Goal: Task Accomplishment & Management: Complete application form

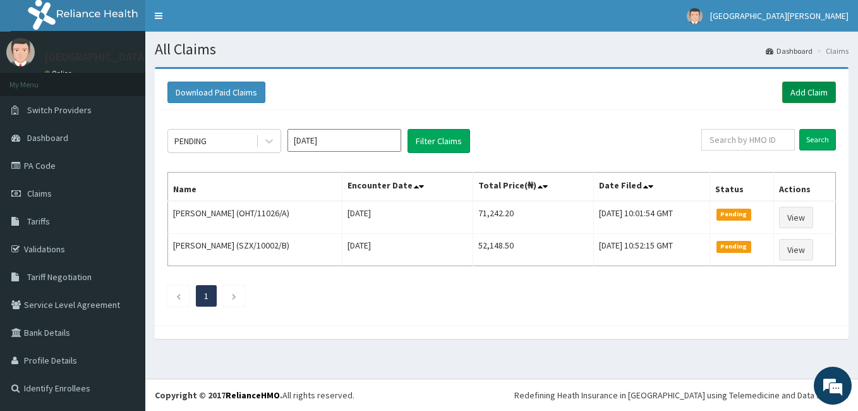
click at [808, 89] on link "Add Claim" at bounding box center [809, 92] width 54 height 21
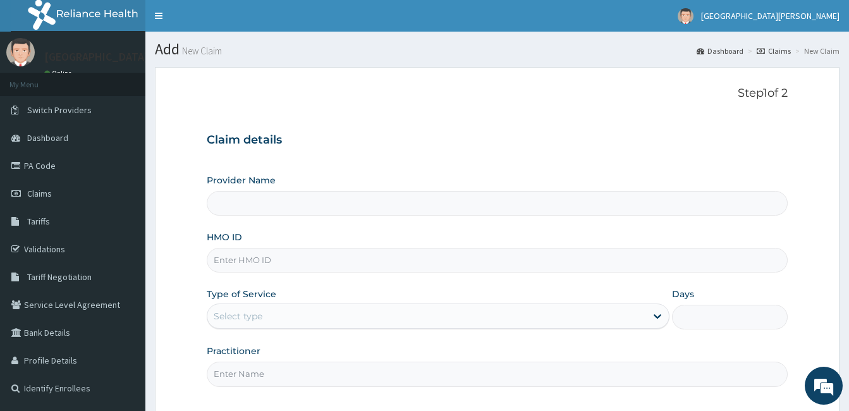
type input "[GEOGRAPHIC_DATA][PERSON_NAME]"
click at [276, 261] on input "HMO ID" at bounding box center [497, 260] width 581 height 25
type input "ORO/10009/A"
click at [655, 313] on icon at bounding box center [657, 316] width 13 height 13
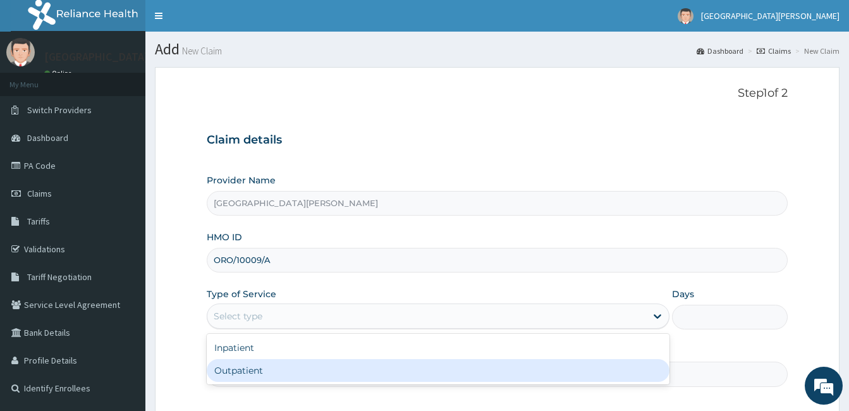
click at [576, 367] on div "Outpatient" at bounding box center [438, 370] width 463 height 23
type input "1"
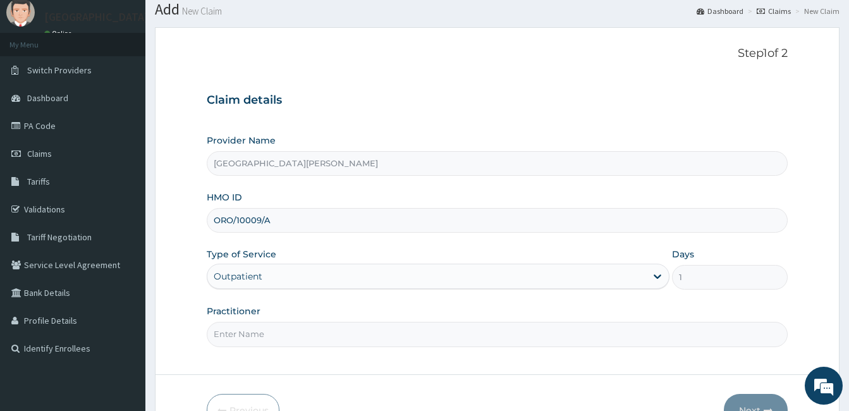
scroll to position [51, 0]
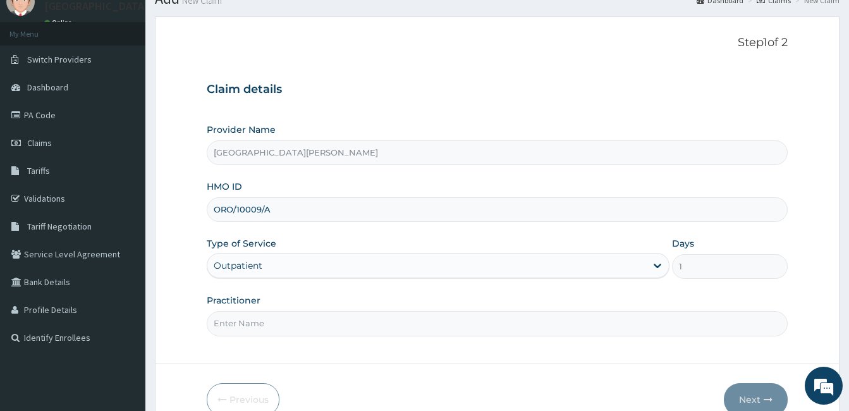
click at [448, 309] on div "Practitioner" at bounding box center [497, 315] width 581 height 42
drag, startPoint x: 448, startPoint y: 309, endPoint x: 511, endPoint y: 361, distance: 81.6
click at [511, 361] on form "Step 1 of 2 Claim details Provider Name St. Joseph Medical Centre HMO ID ORO/10…" at bounding box center [497, 225] width 684 height 419
click at [459, 334] on input "Practitioner" at bounding box center [497, 323] width 581 height 25
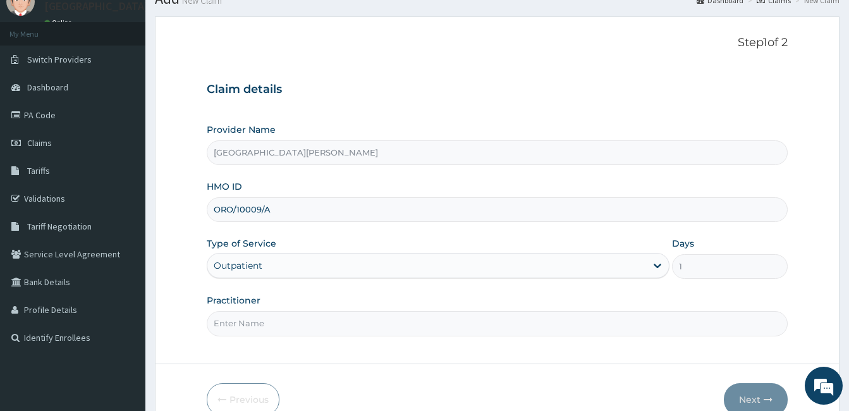
type input "Dr. Sunday."
click at [775, 394] on button "Next" at bounding box center [756, 399] width 64 height 33
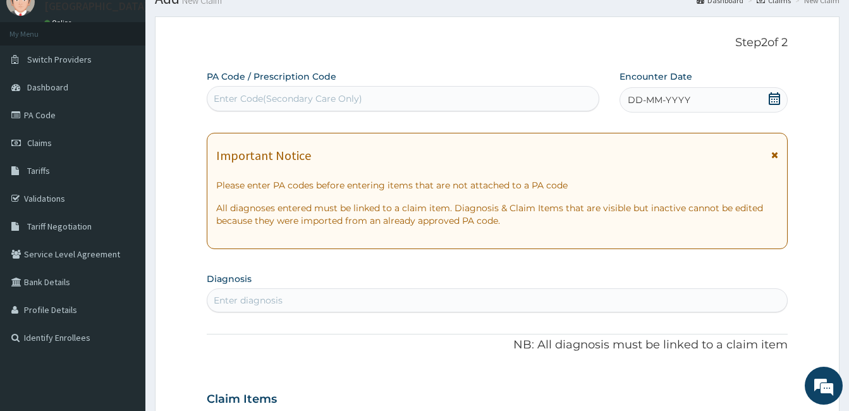
click at [768, 95] on icon at bounding box center [773, 98] width 11 height 13
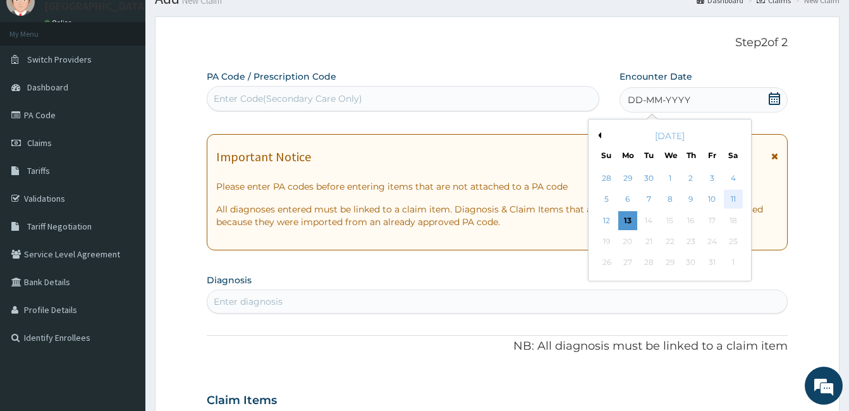
click at [730, 197] on div "11" at bounding box center [732, 199] width 19 height 19
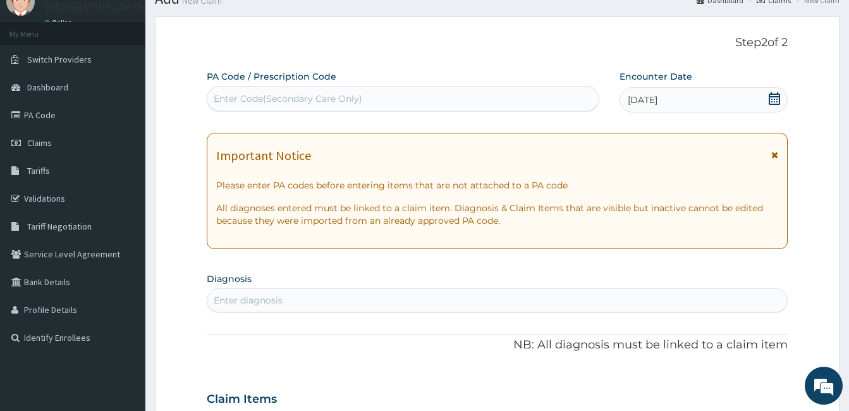
click at [775, 152] on icon at bounding box center [774, 154] width 7 height 9
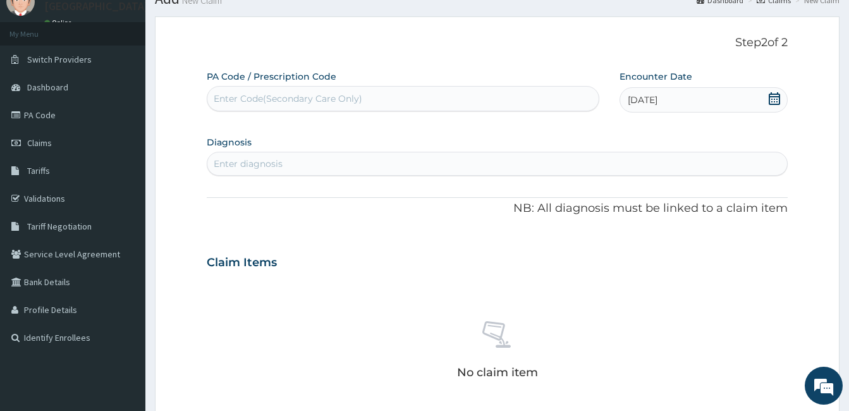
click at [261, 157] on div "Enter diagnosis" at bounding box center [248, 163] width 69 height 13
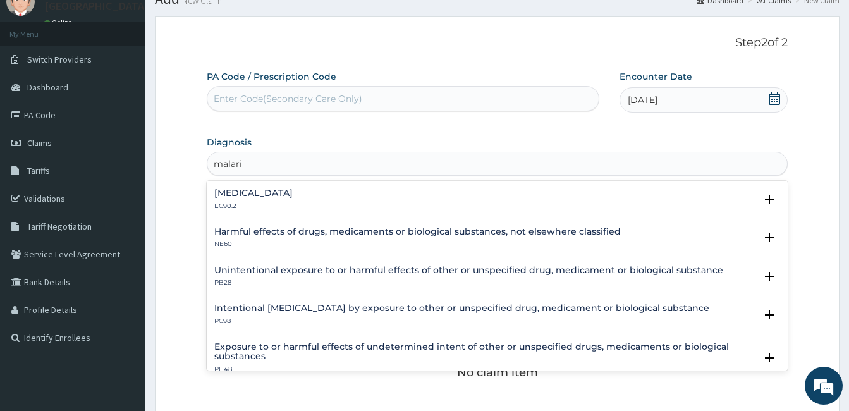
type input "malaria"
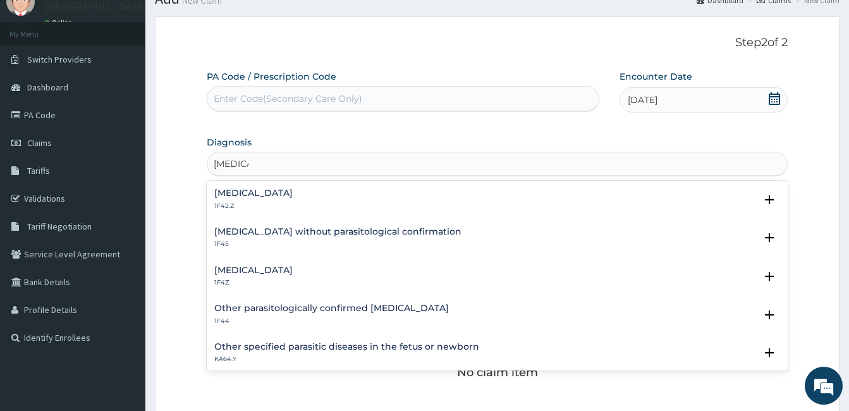
click at [236, 275] on h4 "Malaria, unspecified" at bounding box center [253, 269] width 78 height 9
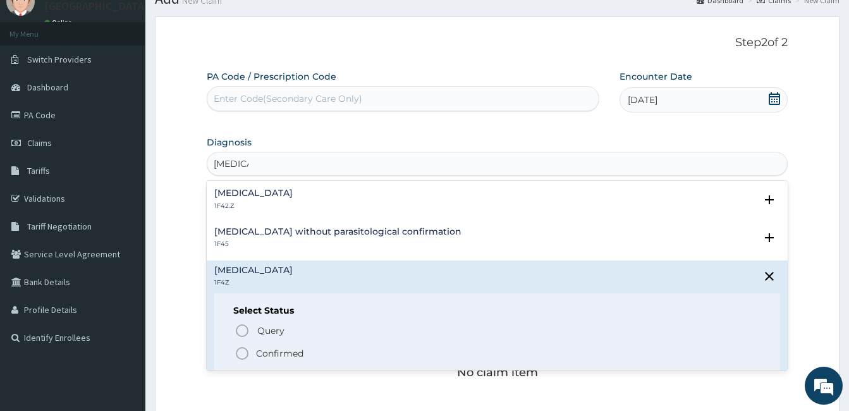
click at [242, 354] on icon "status option filled" at bounding box center [241, 353] width 15 height 15
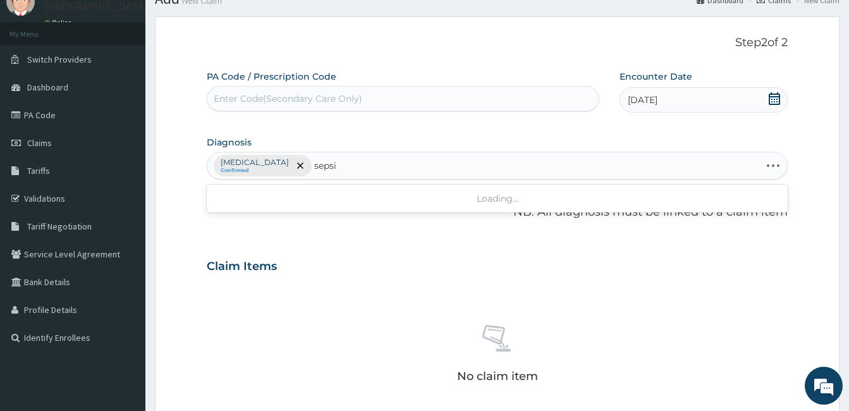
type input "sepsis"
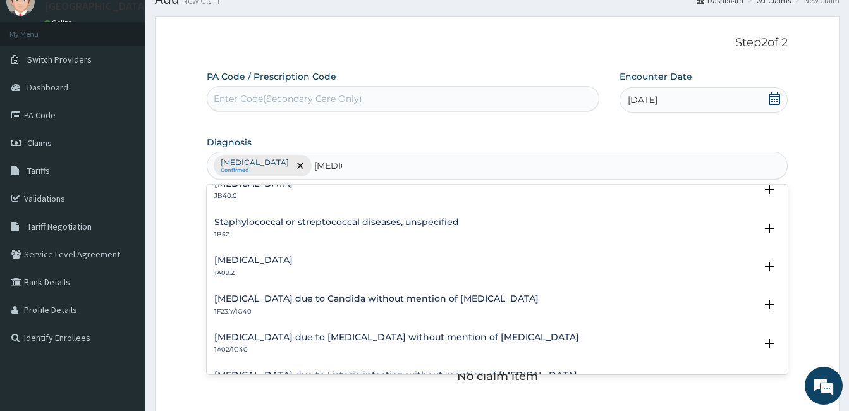
scroll to position [112, 0]
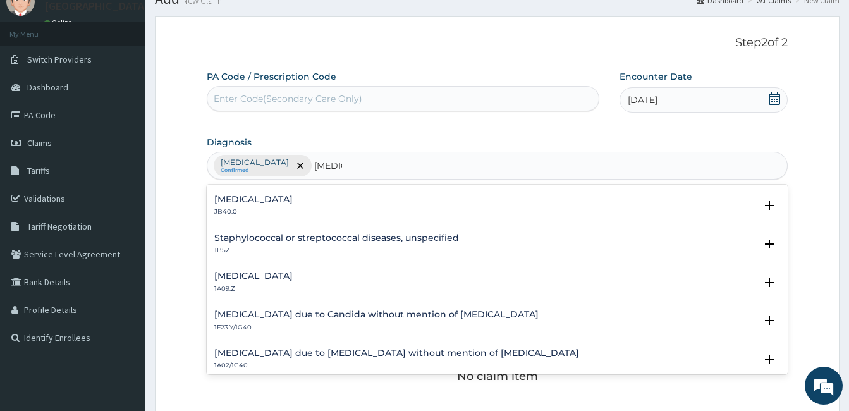
click at [372, 272] on div "Salmonella infection, unspecified 1A09.Z" at bounding box center [497, 282] width 566 height 22
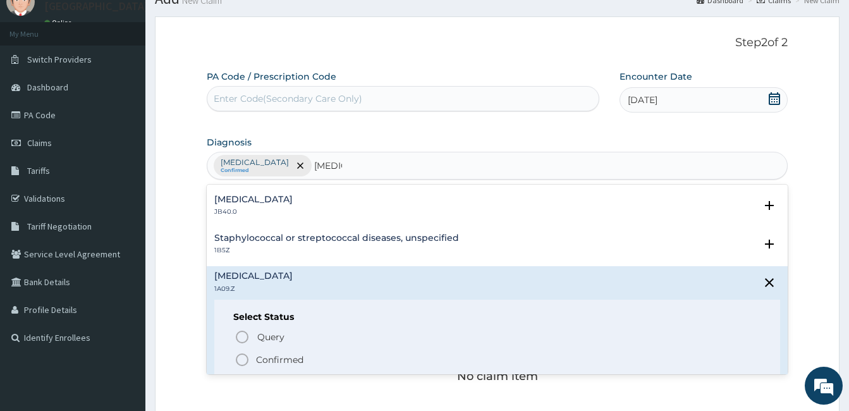
click at [239, 358] on icon "status option filled" at bounding box center [241, 359] width 15 height 15
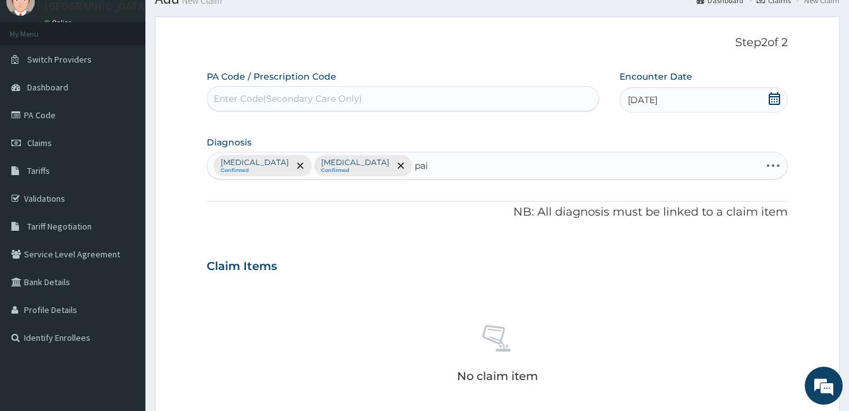
type input "pain"
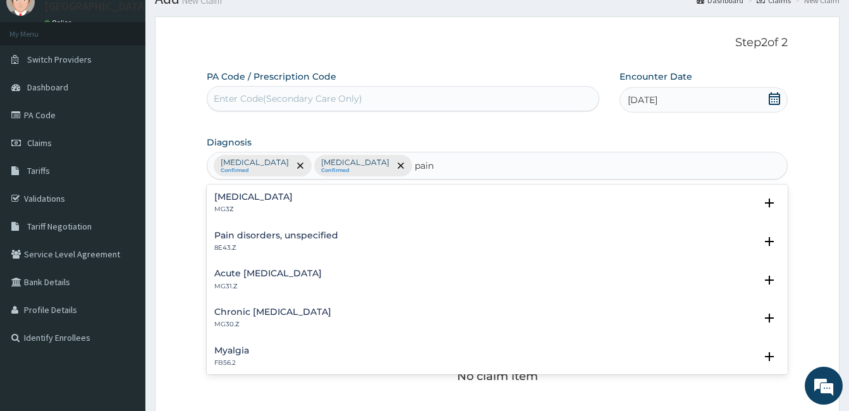
click at [267, 198] on h4 "Pain, unspecified" at bounding box center [253, 196] width 78 height 9
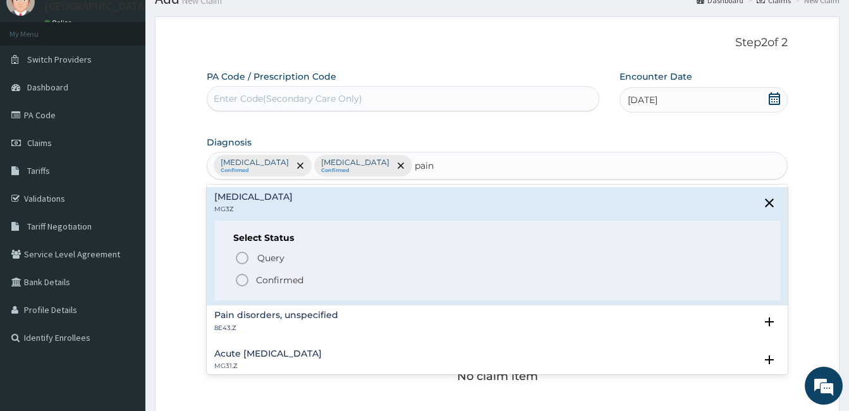
click at [240, 277] on icon "status option filled" at bounding box center [241, 279] width 15 height 15
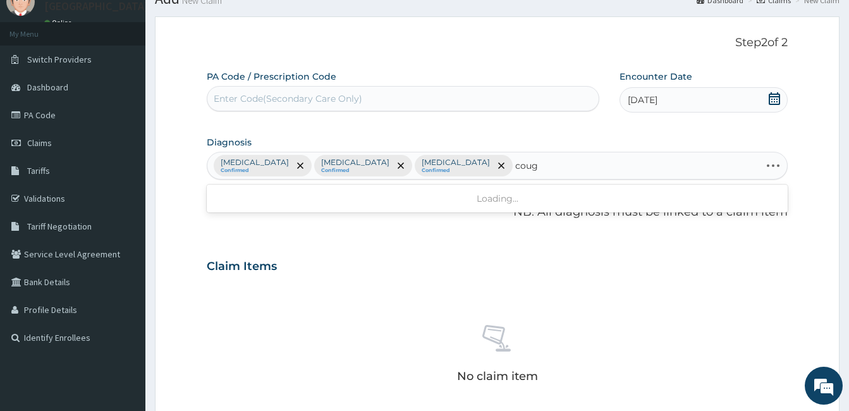
type input "cough"
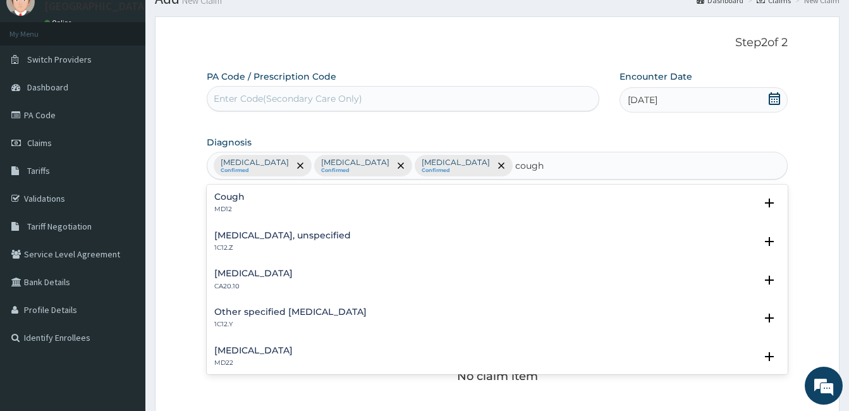
click at [231, 200] on h4 "Cough" at bounding box center [229, 196] width 30 height 9
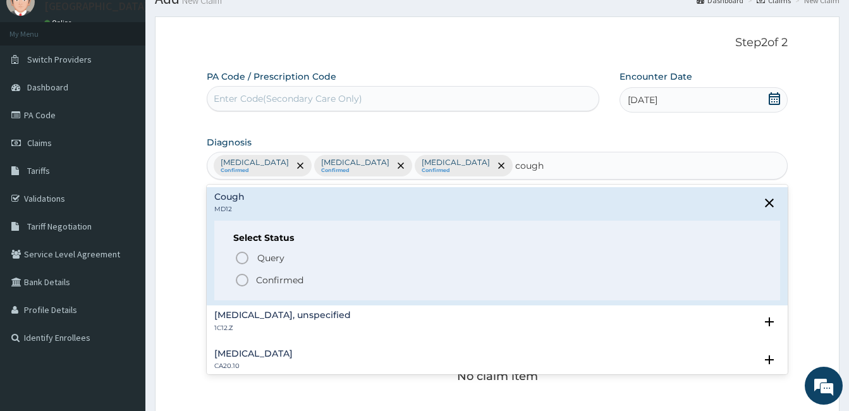
click at [240, 281] on icon "status option filled" at bounding box center [241, 279] width 15 height 15
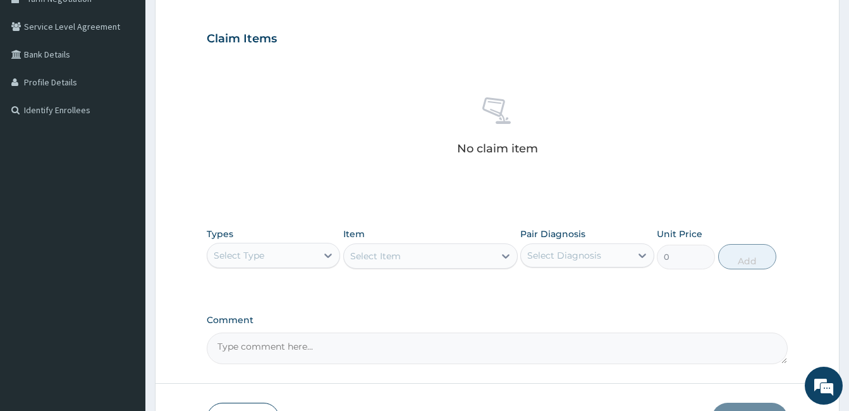
scroll to position [303, 0]
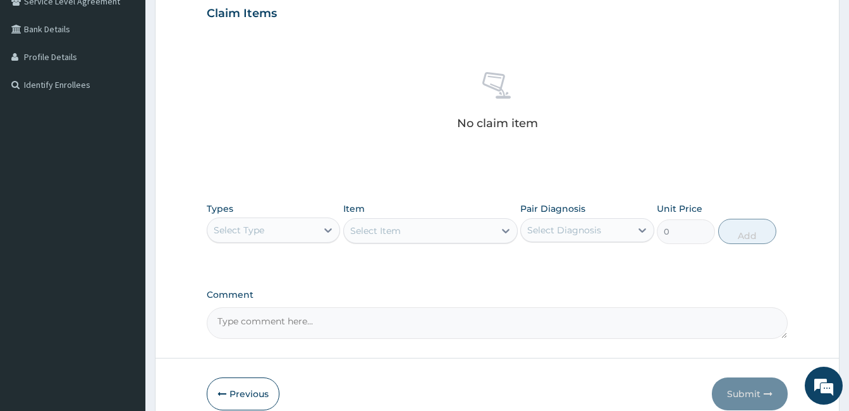
click at [719, 186] on div "PA Code / Prescription Code Enter Code(Secondary Care Only) Encounter Date 11-1…" at bounding box center [497, 77] width 581 height 521
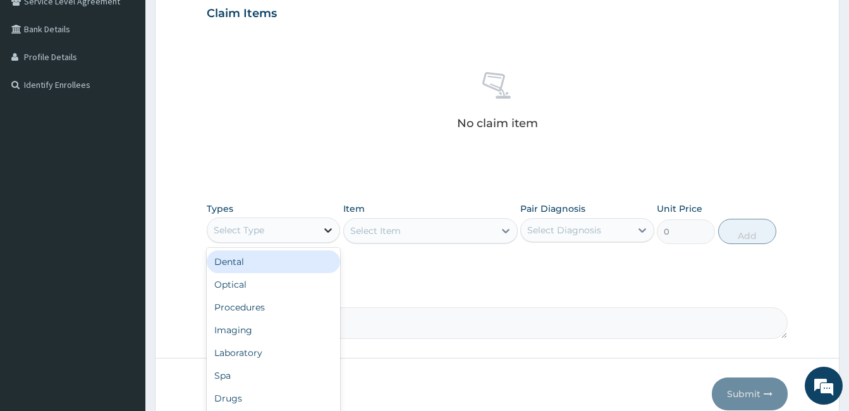
click at [325, 228] on icon at bounding box center [328, 230] width 13 height 13
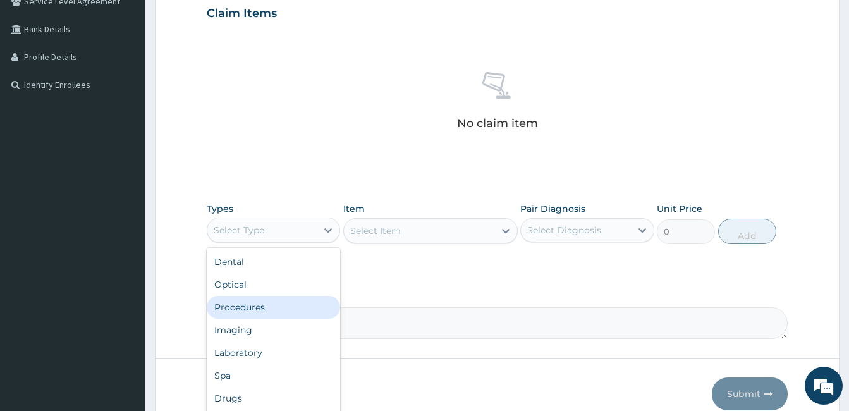
click at [306, 300] on div "Procedures" at bounding box center [273, 307] width 133 height 23
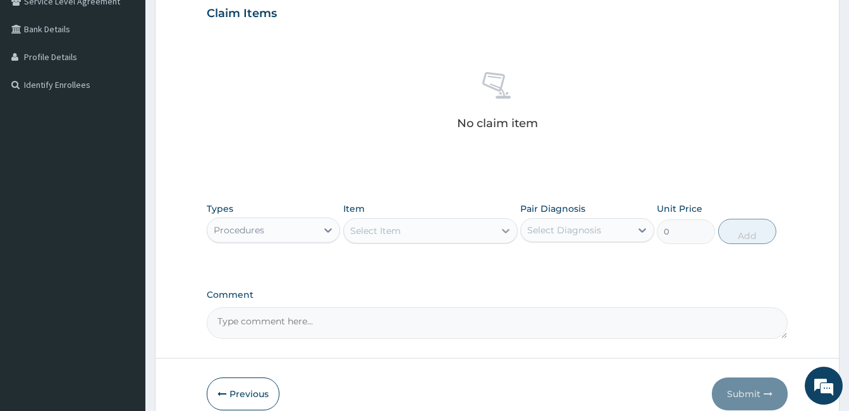
click at [502, 229] on icon at bounding box center [506, 231] width 8 height 4
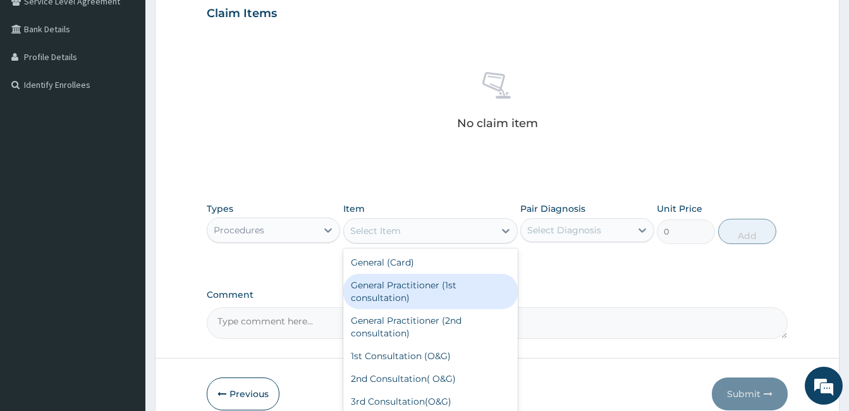
click at [461, 288] on div "General Practitioner (1st consultation)" at bounding box center [430, 291] width 174 height 35
type input "1500"
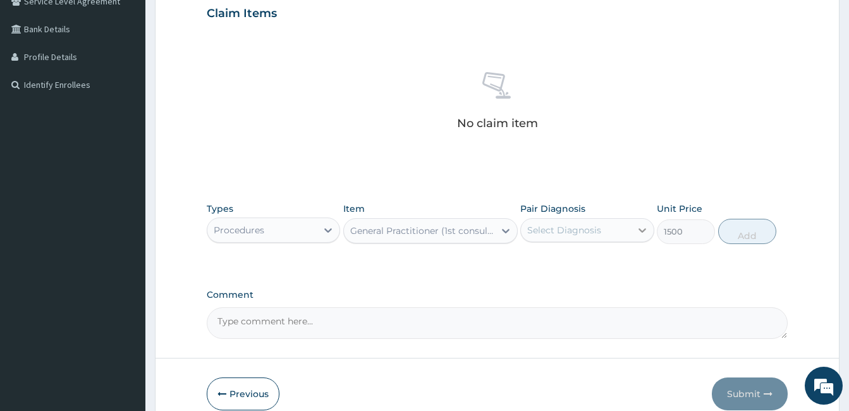
click at [640, 226] on icon at bounding box center [642, 230] width 13 height 13
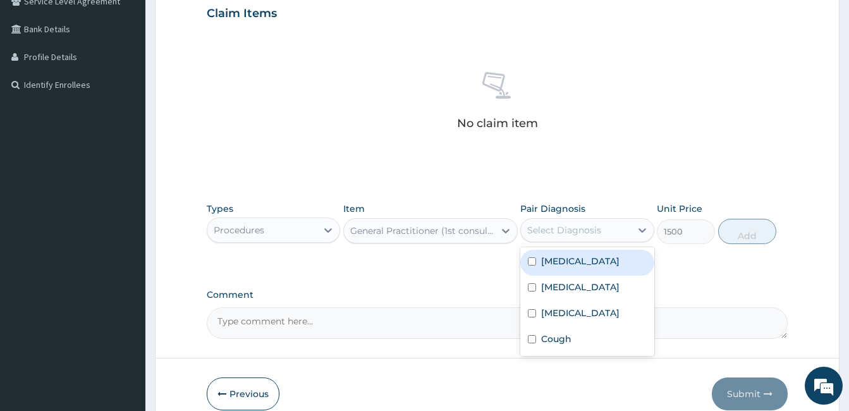
click at [533, 258] on input "checkbox" at bounding box center [532, 261] width 8 height 8
checkbox input "true"
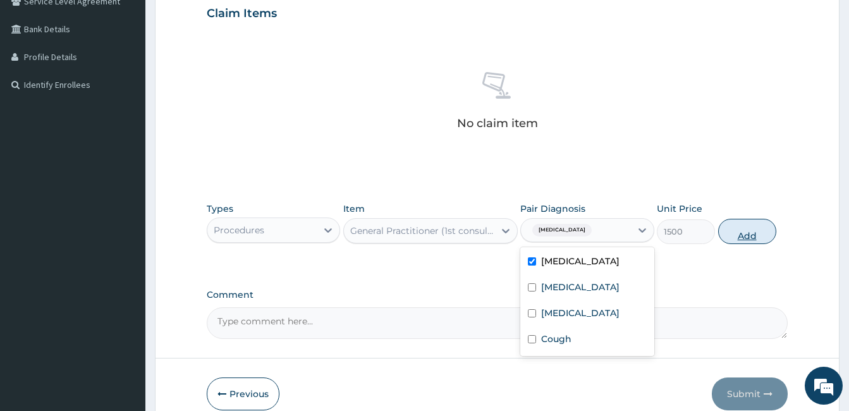
click at [753, 227] on button "Add" at bounding box center [747, 231] width 58 height 25
type input "0"
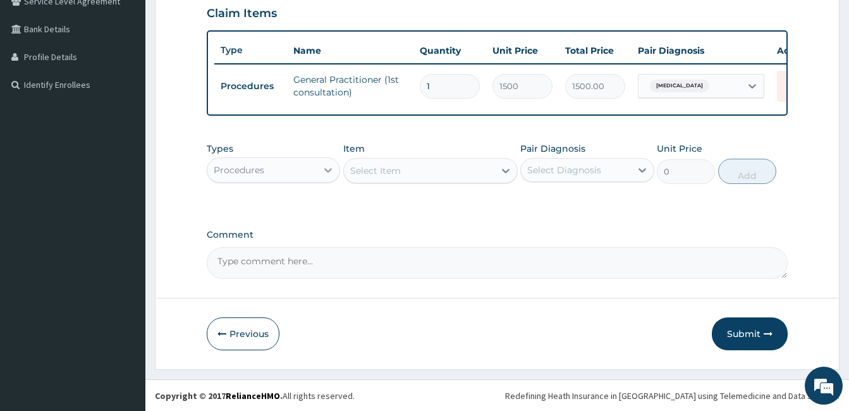
click at [331, 173] on icon at bounding box center [329, 170] width 8 height 4
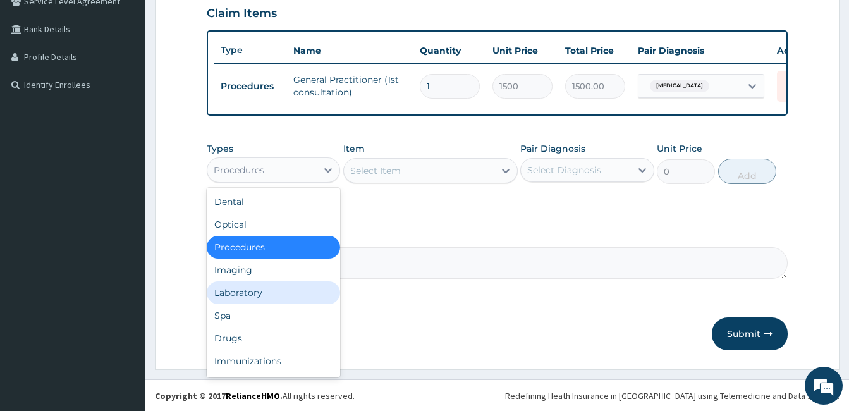
click at [276, 304] on div "Laboratory" at bounding box center [273, 292] width 133 height 23
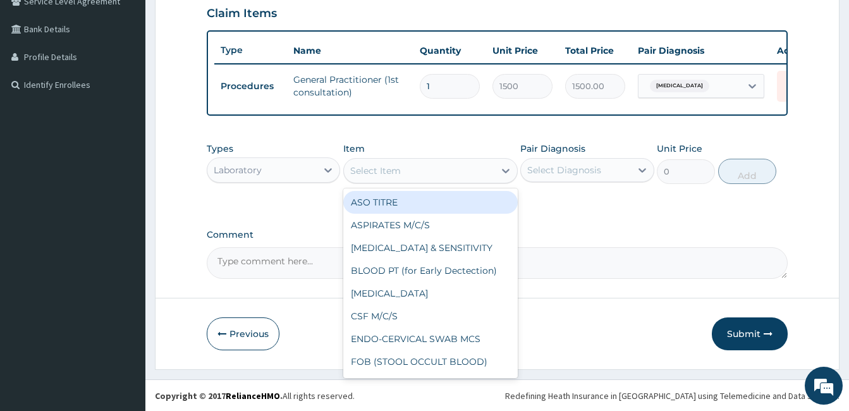
click at [504, 177] on icon at bounding box center [505, 170] width 13 height 13
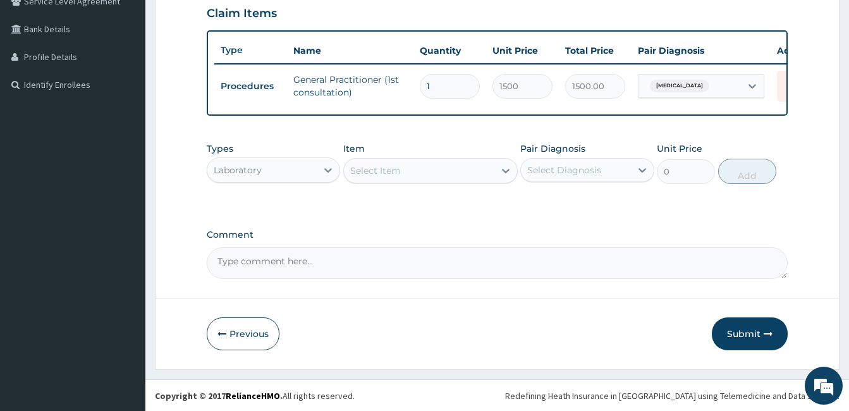
click at [504, 177] on icon at bounding box center [505, 170] width 13 height 13
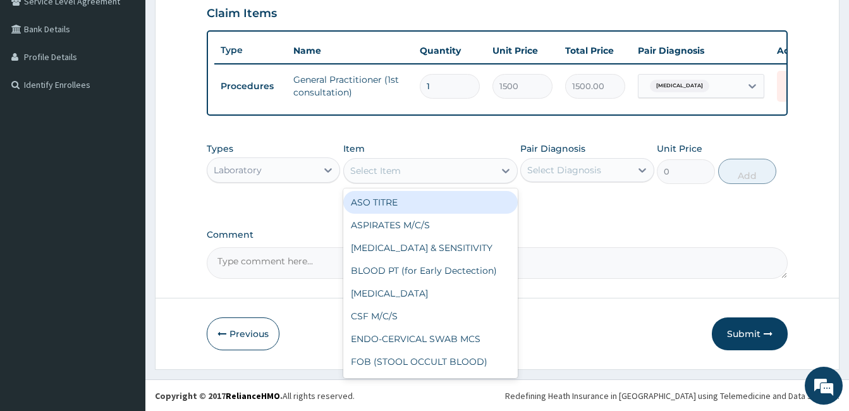
click at [504, 177] on icon at bounding box center [505, 170] width 13 height 13
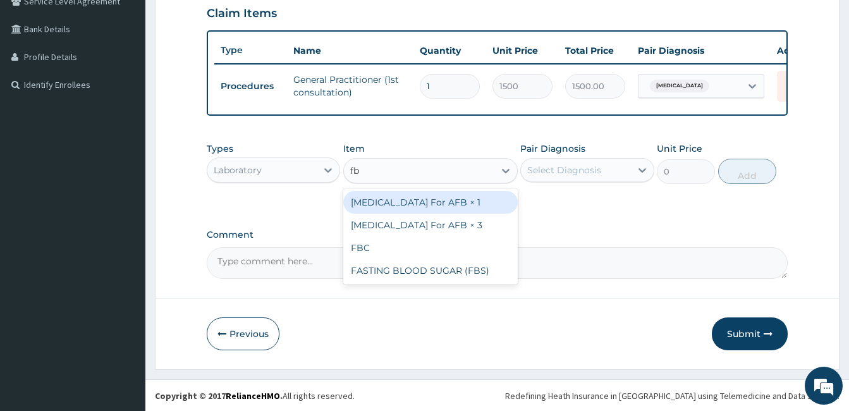
type input "fbc"
click at [497, 208] on div "FBC" at bounding box center [430, 202] width 174 height 23
type input "1600"
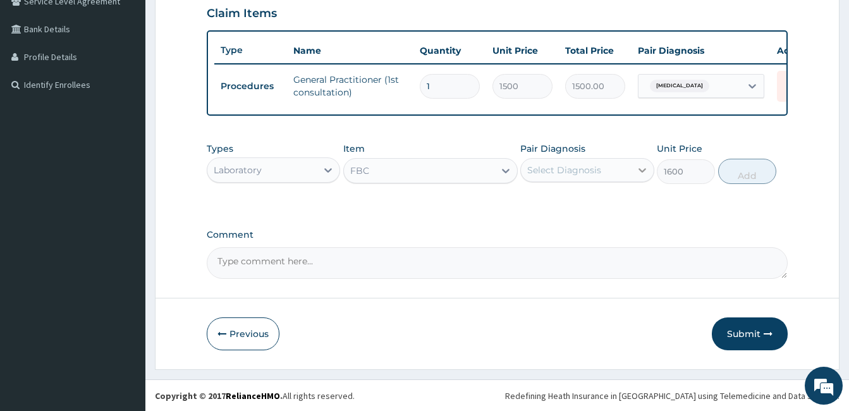
click at [638, 176] on icon at bounding box center [642, 170] width 13 height 13
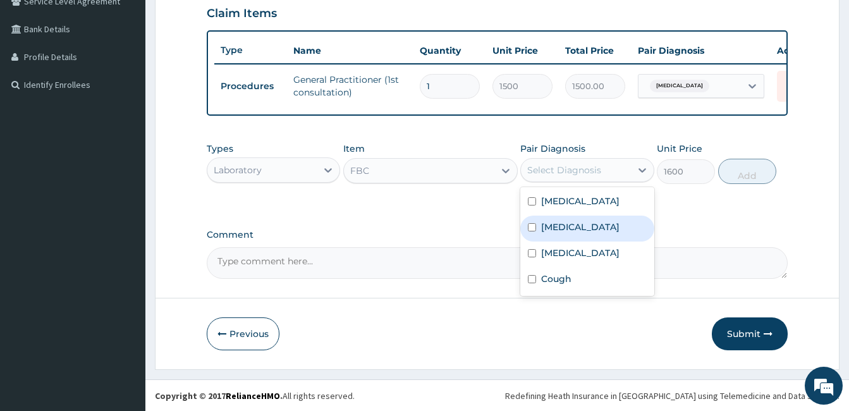
click at [530, 237] on div "Salmonella infection, unspecified" at bounding box center [586, 228] width 133 height 26
checkbox input "true"
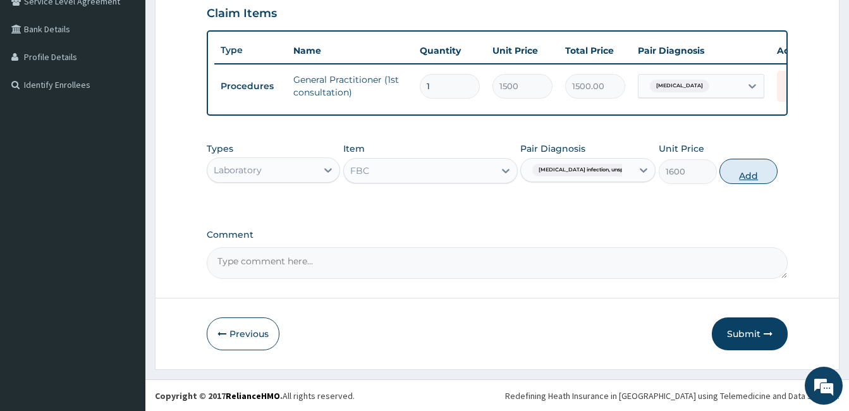
click at [749, 183] on button "Add" at bounding box center [748, 171] width 58 height 25
type input "0"
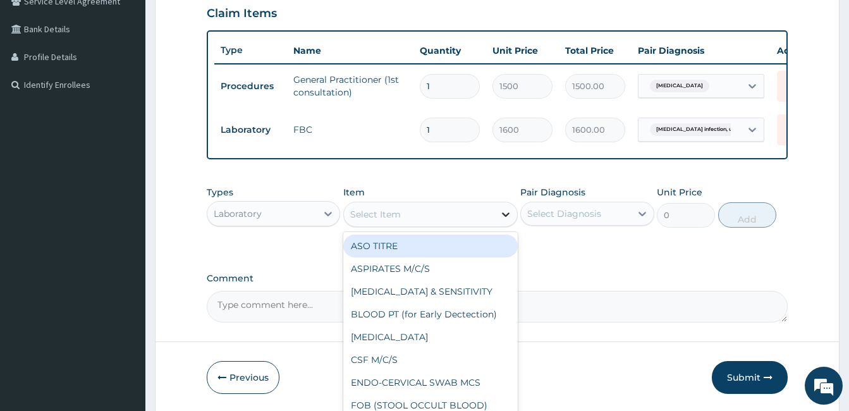
click at [499, 221] on icon at bounding box center [505, 214] width 13 height 13
type input "mp"
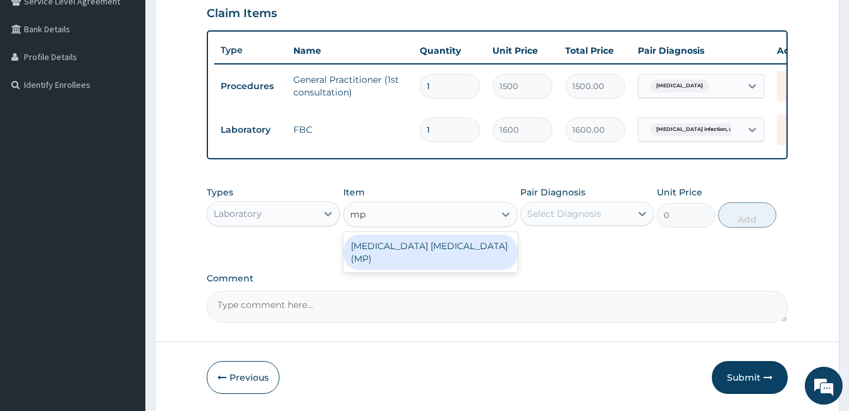
click at [496, 253] on div "MALARIA PARASITE (MP)" at bounding box center [430, 251] width 174 height 35
type input "560"
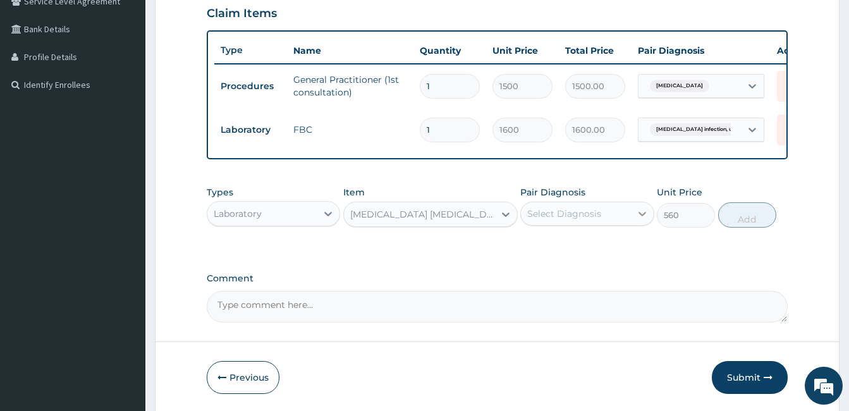
click at [639, 216] on icon at bounding box center [642, 214] width 8 height 4
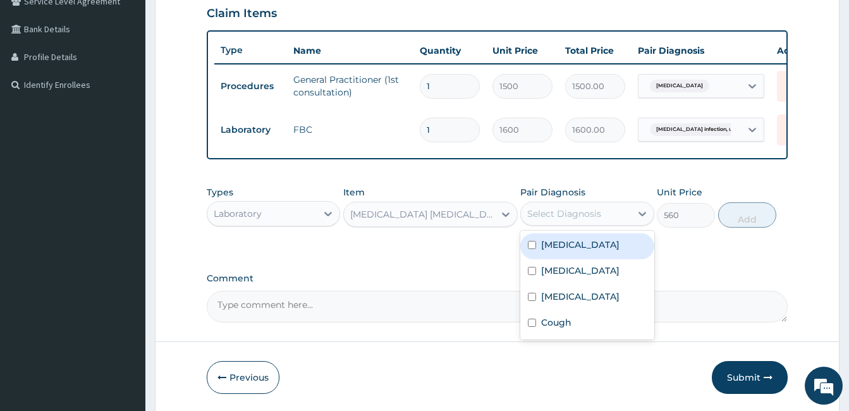
click at [527, 254] on div "Malaria, unspecified" at bounding box center [586, 246] width 133 height 26
checkbox input "true"
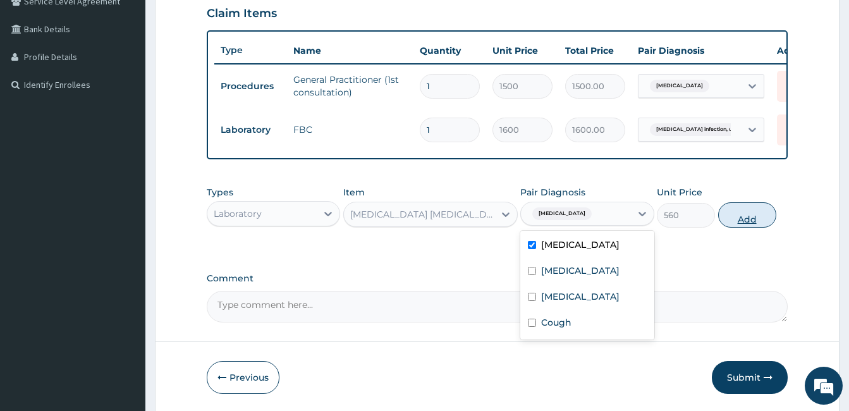
click at [740, 219] on button "Add" at bounding box center [747, 214] width 58 height 25
type input "0"
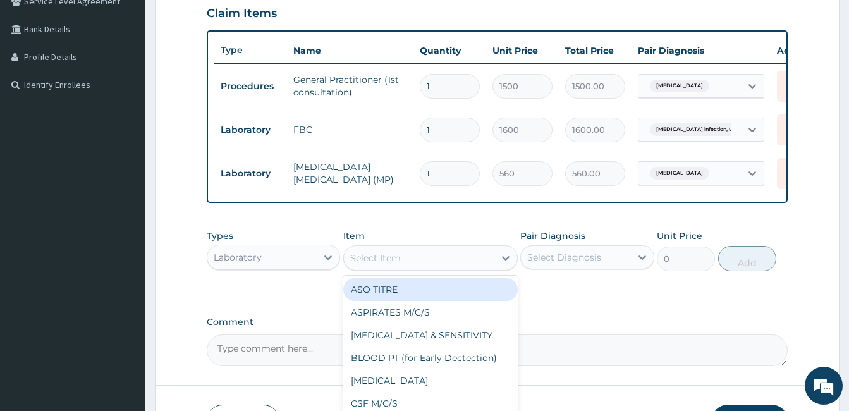
click at [493, 262] on div "Select Item" at bounding box center [419, 258] width 150 height 20
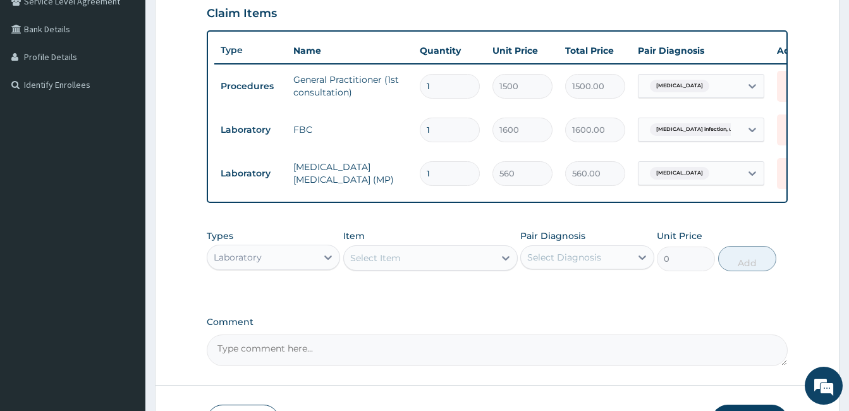
click at [312, 293] on div "Types Laboratory Item Select Item Pair Diagnosis Select Diagnosis Unit Price 0 …" at bounding box center [497, 259] width 581 height 73
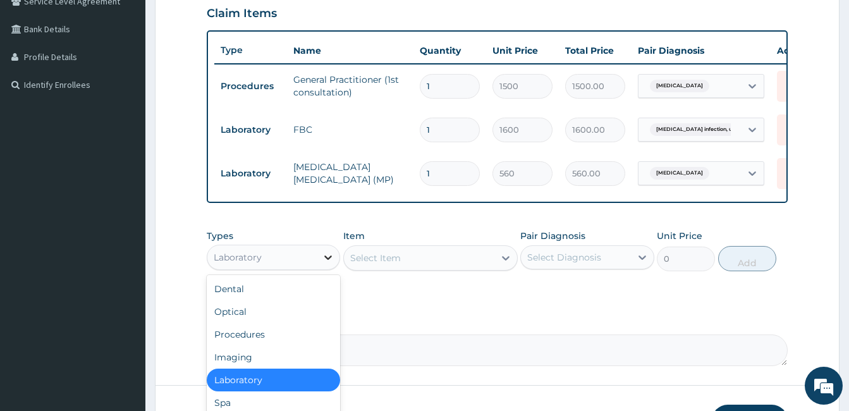
click at [327, 260] on icon at bounding box center [328, 257] width 13 height 13
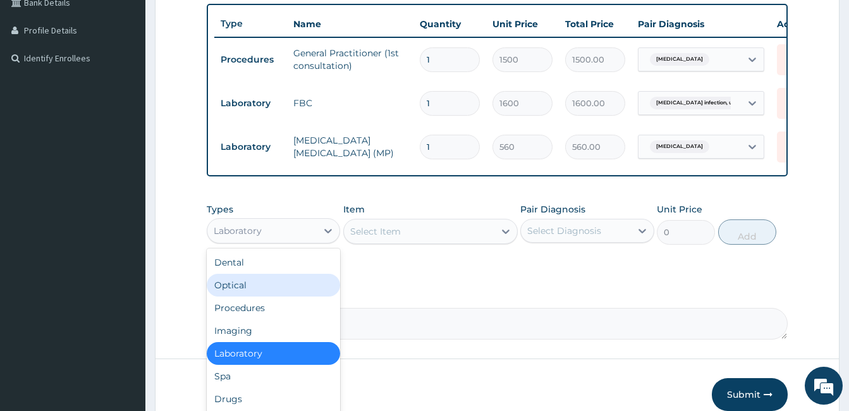
scroll to position [354, 0]
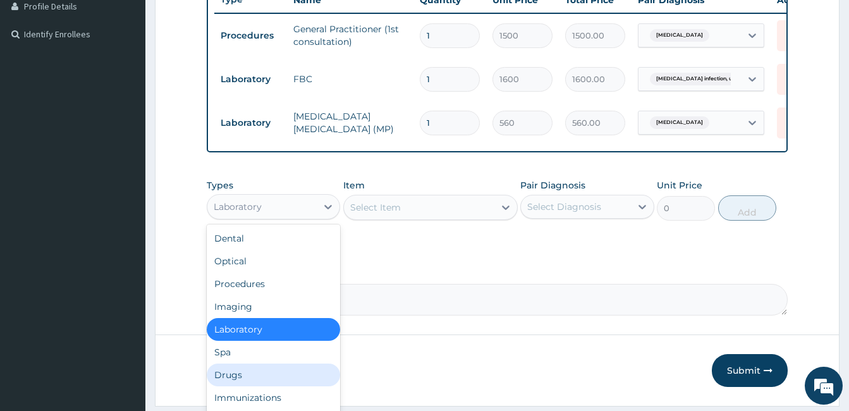
click at [316, 375] on div "Drugs" at bounding box center [273, 374] width 133 height 23
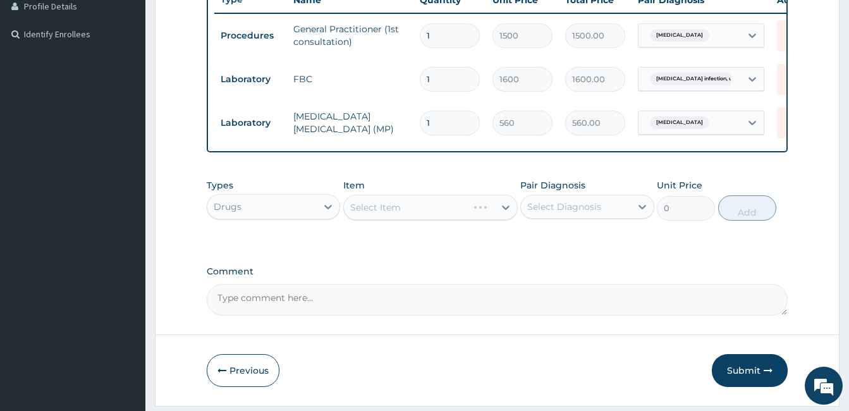
click at [463, 216] on div "Select Item" at bounding box center [430, 207] width 174 height 25
click at [502, 214] on icon at bounding box center [505, 207] width 13 height 13
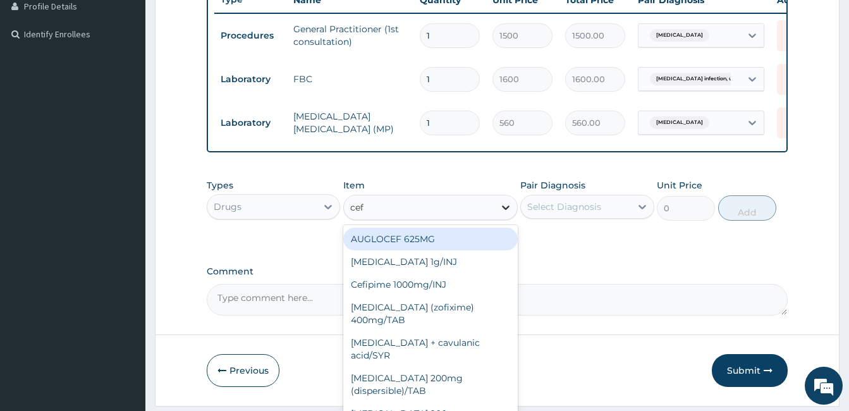
type input "ceft"
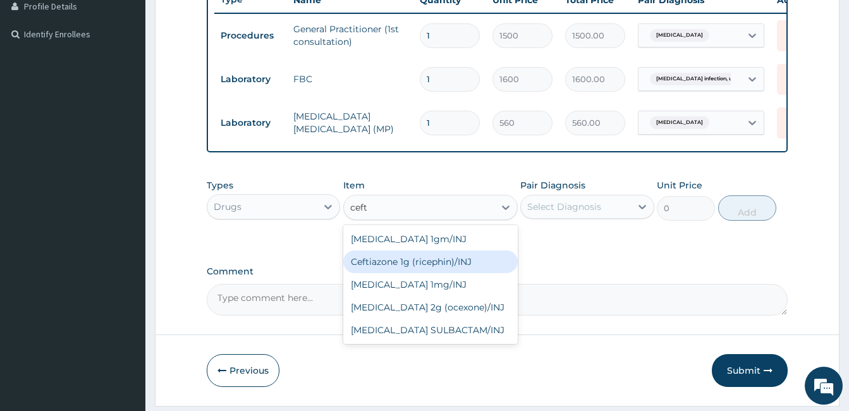
click at [454, 267] on div "Ceftiazone 1g (ricephin)/INJ" at bounding box center [430, 261] width 174 height 23
type input "1023.75"
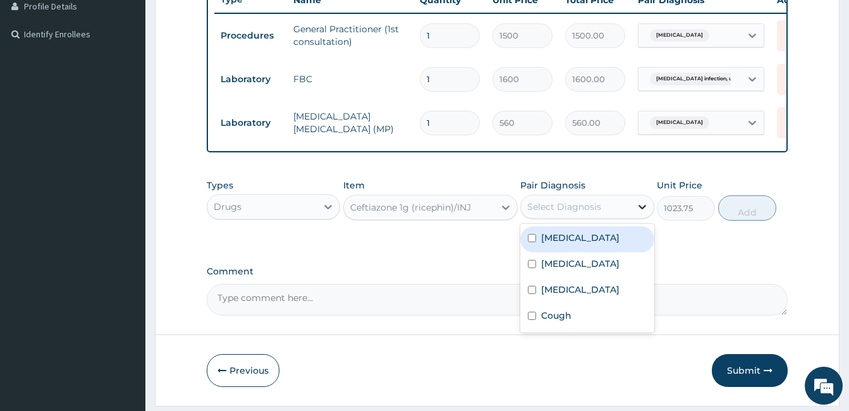
click at [639, 213] on icon at bounding box center [642, 206] width 13 height 13
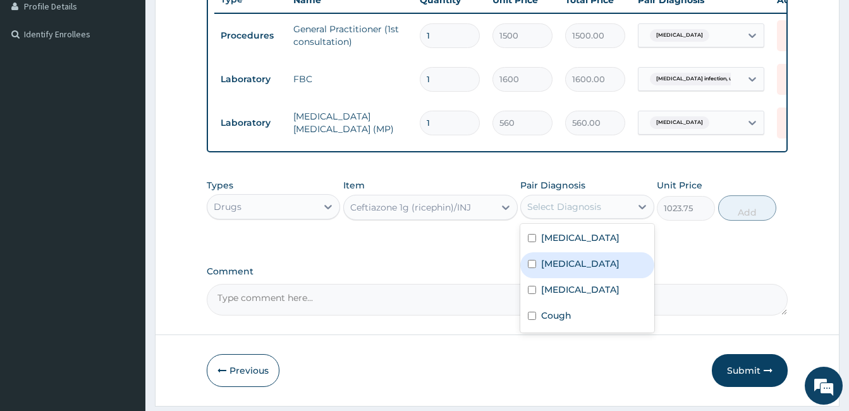
click at [533, 275] on div "Salmonella infection, unspecified" at bounding box center [586, 265] width 133 height 26
checkbox input "true"
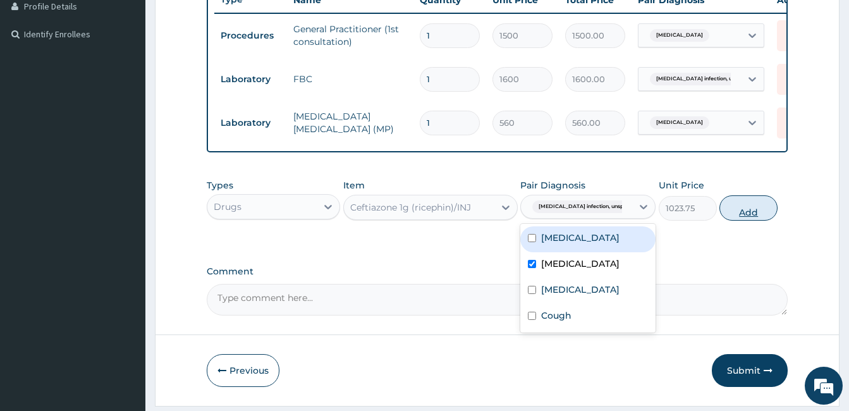
click at [739, 219] on button "Add" at bounding box center [748, 207] width 58 height 25
type input "0"
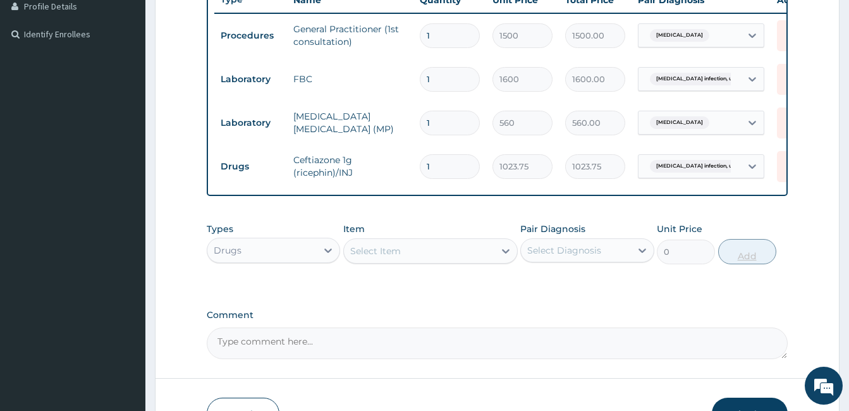
type input "0.00"
type input "3"
type input "3071.25"
type input "3"
click at [506, 257] on icon at bounding box center [505, 251] width 13 height 13
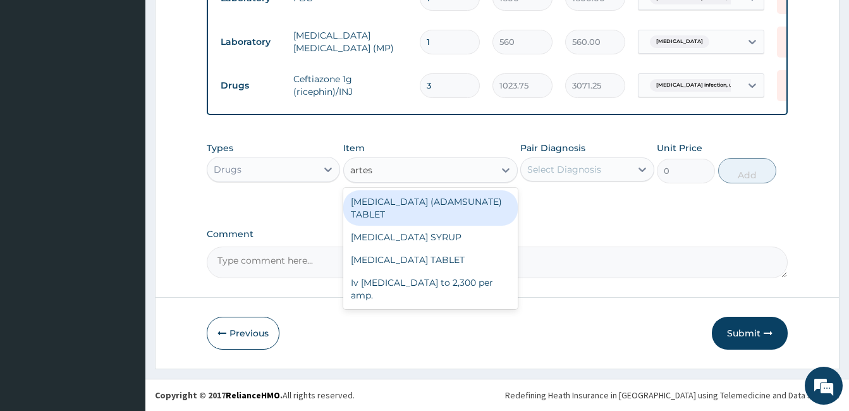
scroll to position [0, 0]
type input "artesunate"
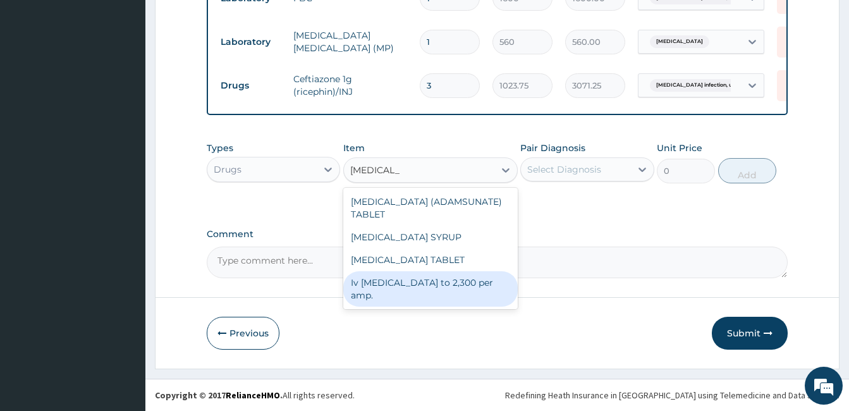
click at [469, 280] on div "Iv artesunate to 2,300 per amp." at bounding box center [430, 288] width 174 height 35
type input "2300"
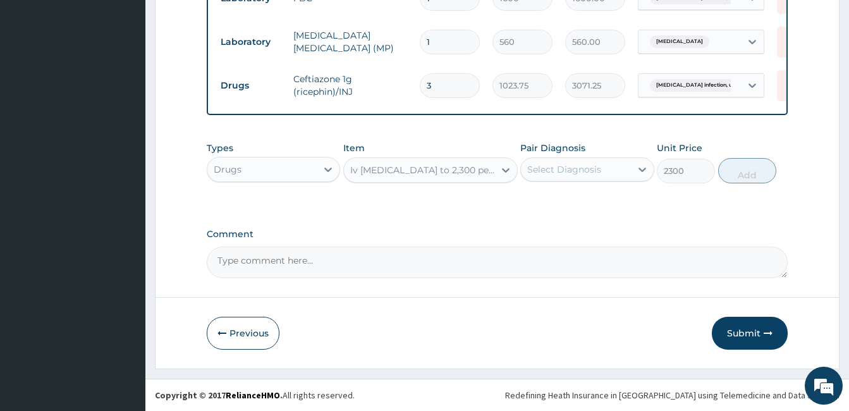
click at [574, 168] on div "Select Diagnosis" at bounding box center [564, 169] width 74 height 13
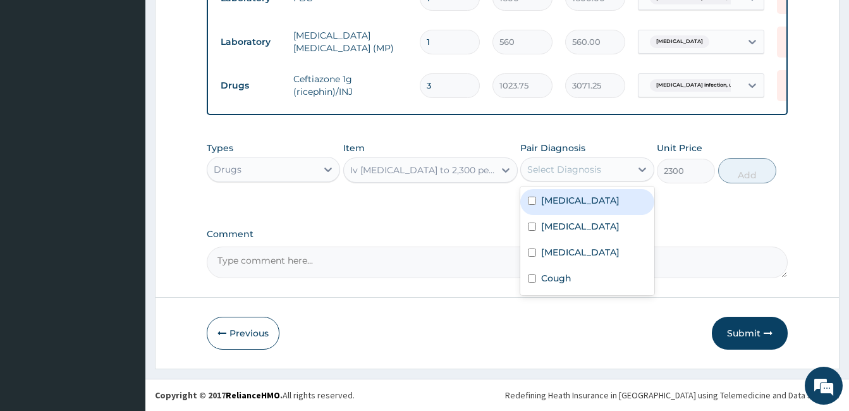
click at [532, 199] on input "checkbox" at bounding box center [532, 201] width 8 height 8
checkbox input "true"
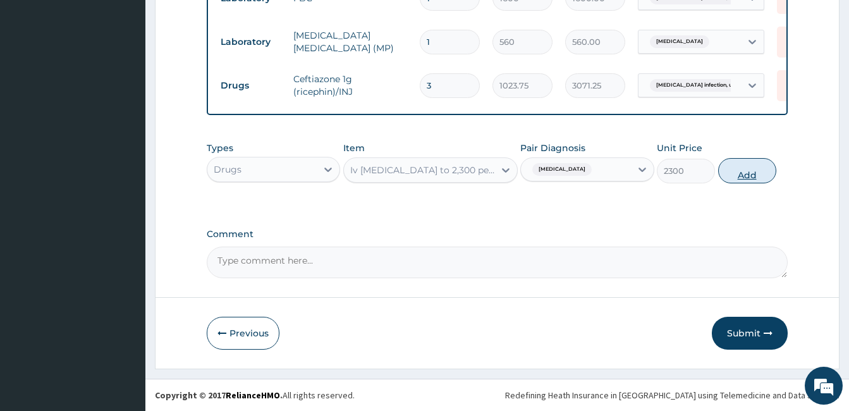
click at [756, 164] on button "Add" at bounding box center [747, 170] width 58 height 25
type input "0"
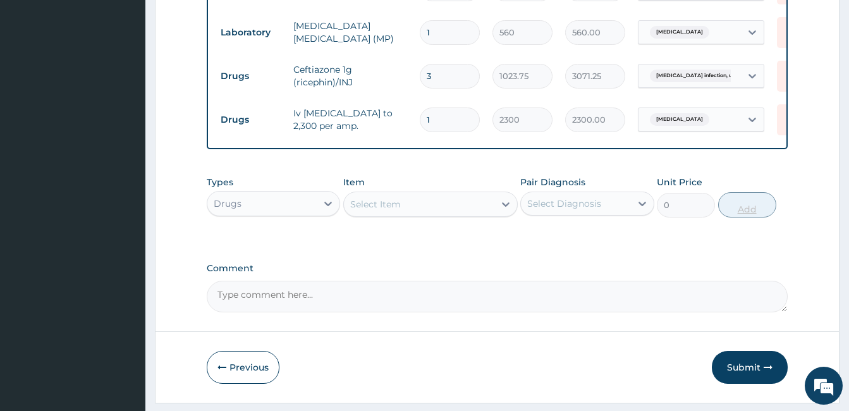
type input "0.00"
type input "3"
type input "6900.00"
type input "3"
click at [466, 214] on div "Select Item" at bounding box center [419, 204] width 150 height 20
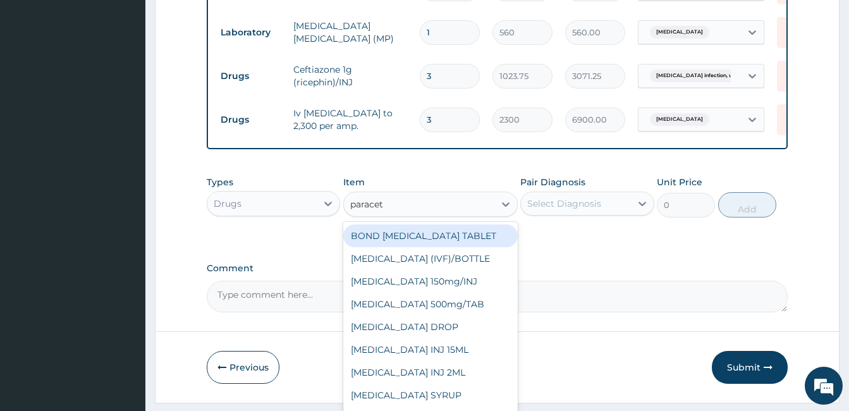
type input "paraceta"
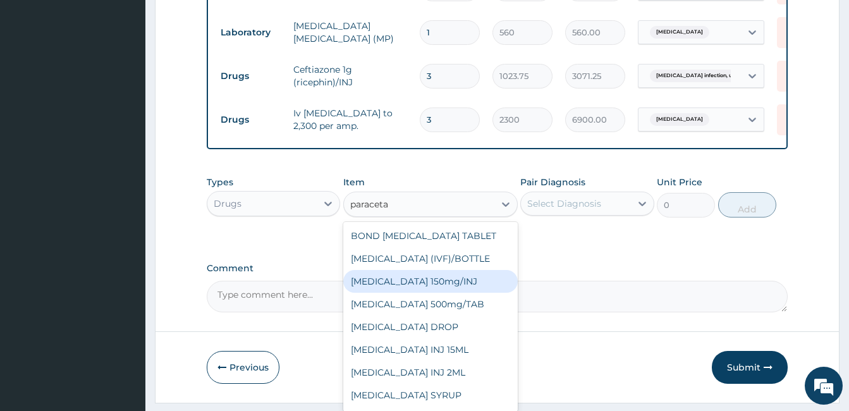
scroll to position [43, 0]
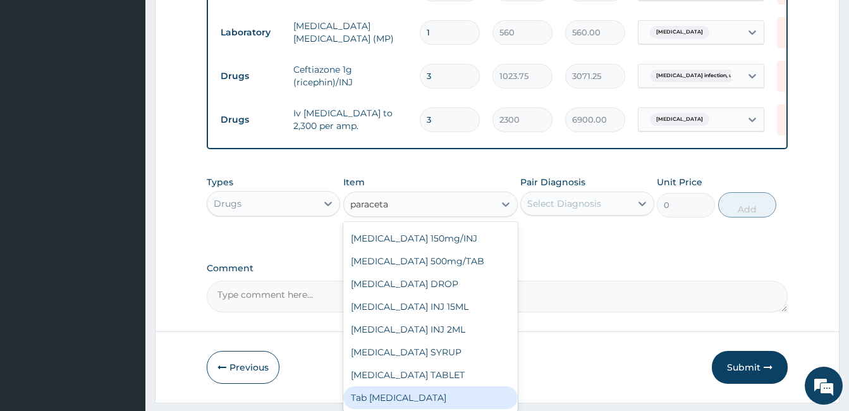
click at [478, 399] on div "Tab Paracetamol" at bounding box center [430, 397] width 174 height 23
type input "12"
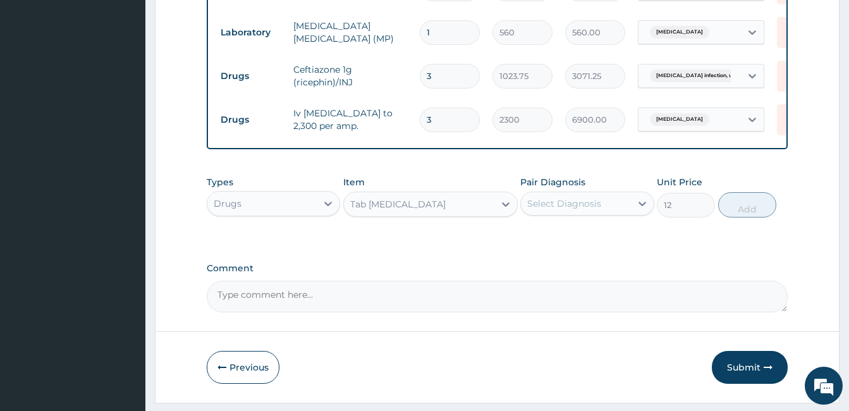
click at [617, 214] on div "Select Diagnosis" at bounding box center [575, 203] width 109 height 20
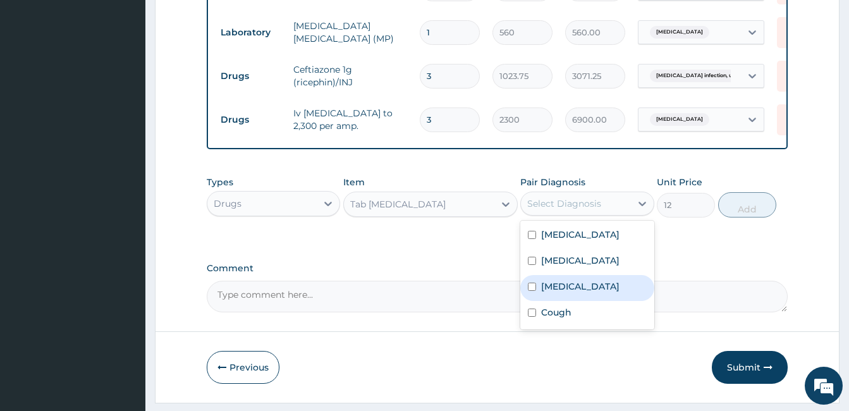
click at [533, 291] on input "checkbox" at bounding box center [532, 286] width 8 height 8
checkbox input "true"
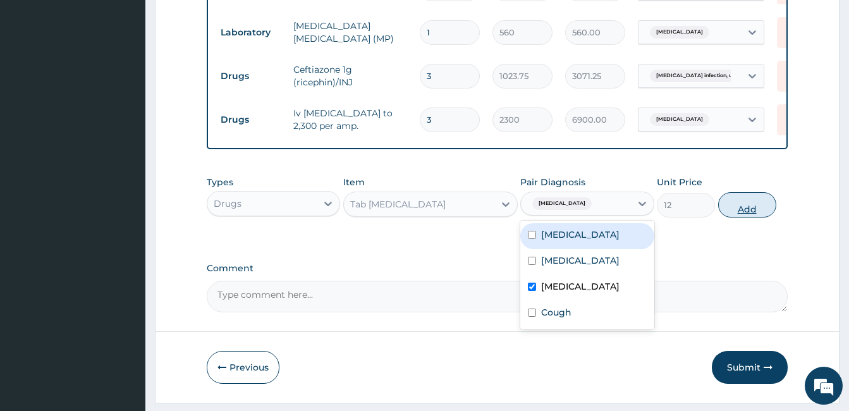
click at [742, 212] on button "Add" at bounding box center [747, 204] width 58 height 25
type input "0"
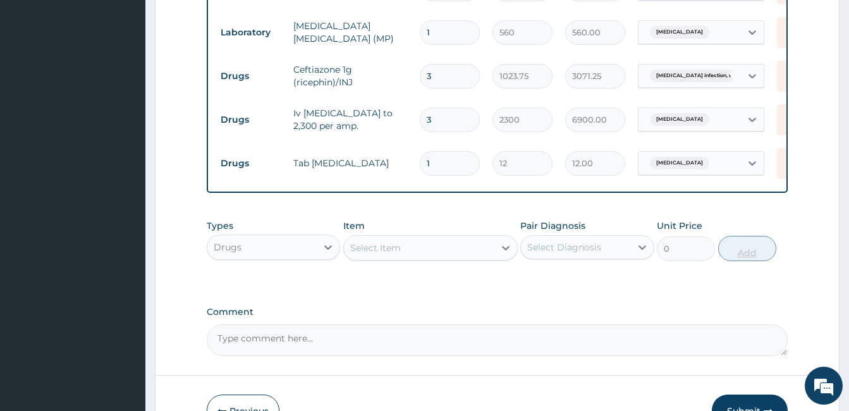
type input "18"
type input "216.00"
type input "18"
click at [501, 254] on icon at bounding box center [505, 247] width 13 height 13
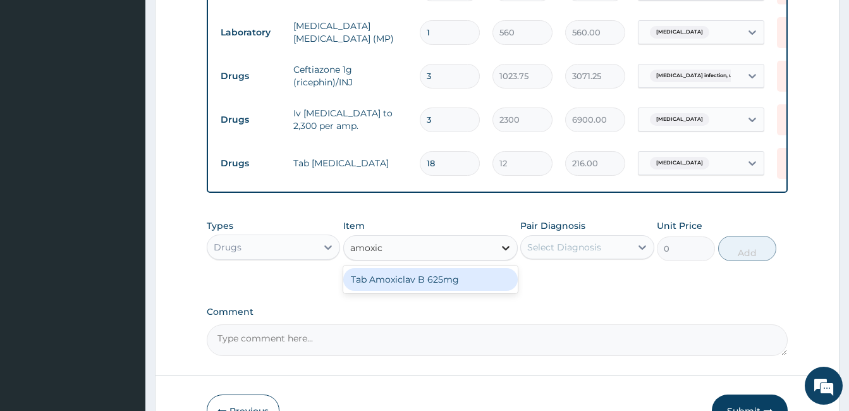
type input "amoxicl"
click at [492, 287] on div "Tab Amoxiclav B 625mg" at bounding box center [430, 279] width 174 height 23
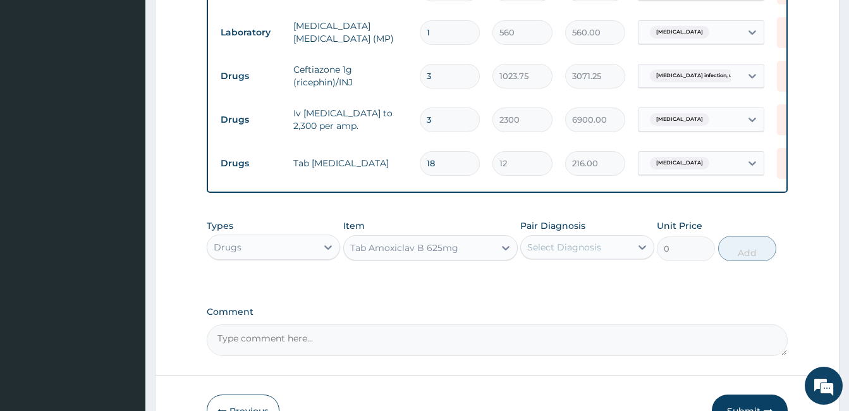
type input "300"
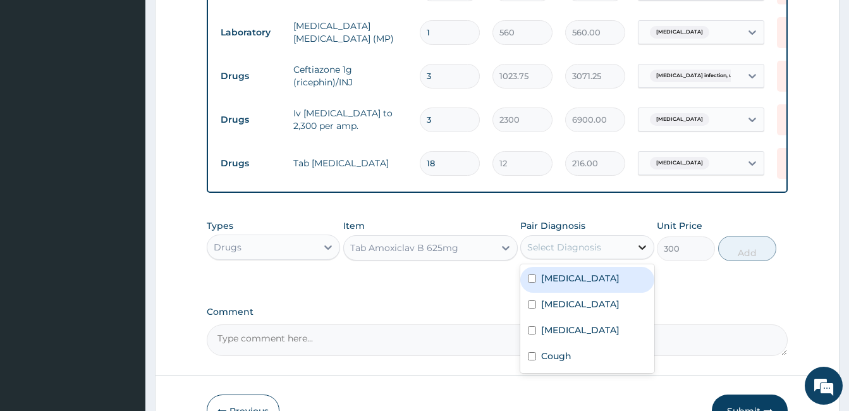
click at [636, 250] on icon at bounding box center [642, 247] width 13 height 13
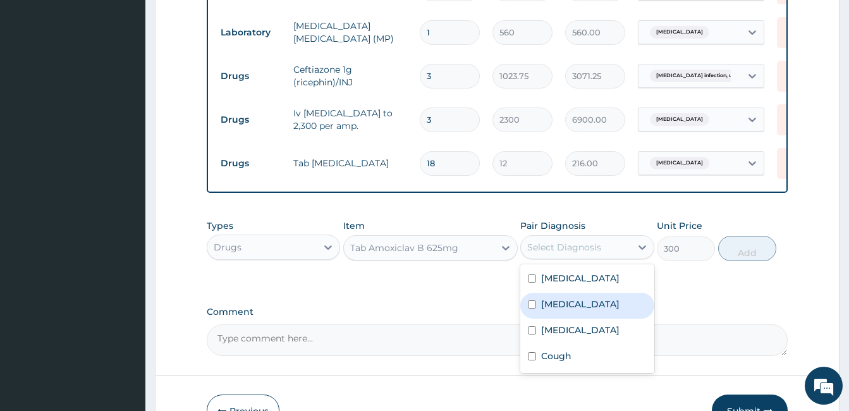
click at [530, 308] on input "checkbox" at bounding box center [532, 304] width 8 height 8
checkbox input "true"
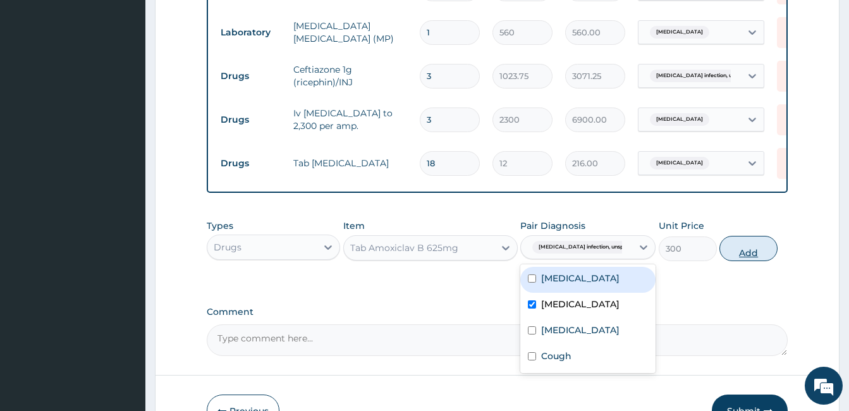
click at [739, 255] on button "Add" at bounding box center [748, 248] width 58 height 25
type input "0"
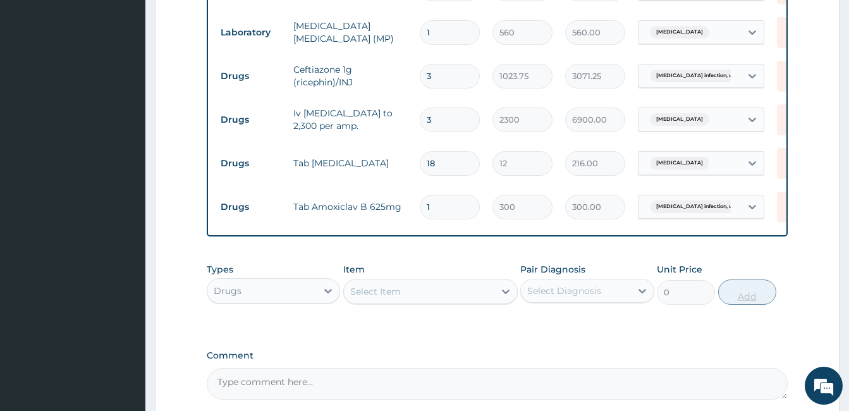
type input "10"
type input "3000.00"
type input "10"
click at [420, 293] on div "Select Item" at bounding box center [419, 291] width 150 height 20
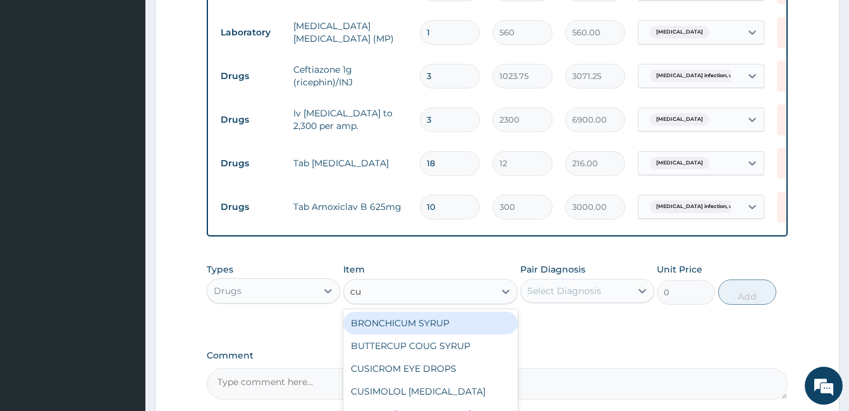
type input "cup"
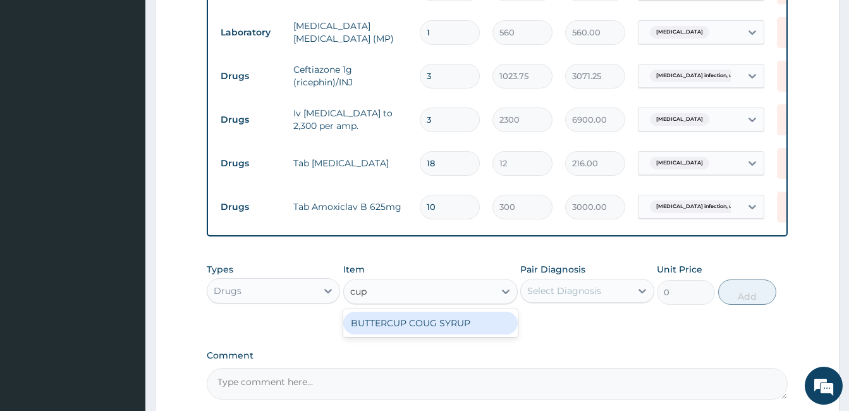
click at [422, 334] on div "BUTTERCUP COUG SYRUP" at bounding box center [430, 323] width 174 height 23
type input "1102.5"
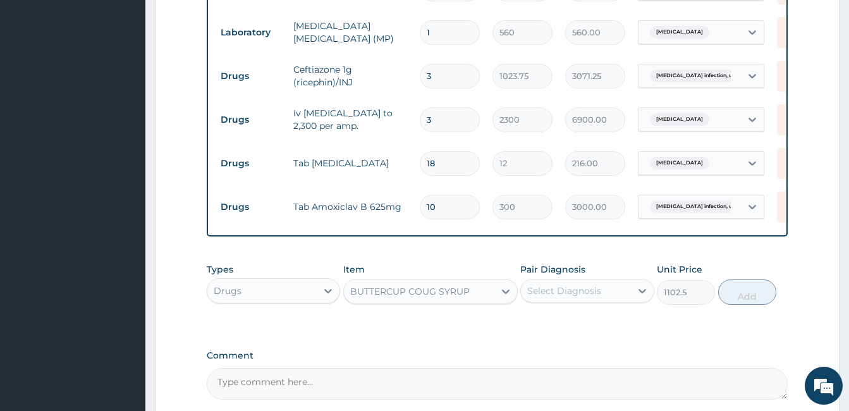
click at [621, 299] on div "Select Diagnosis" at bounding box center [575, 291] width 109 height 20
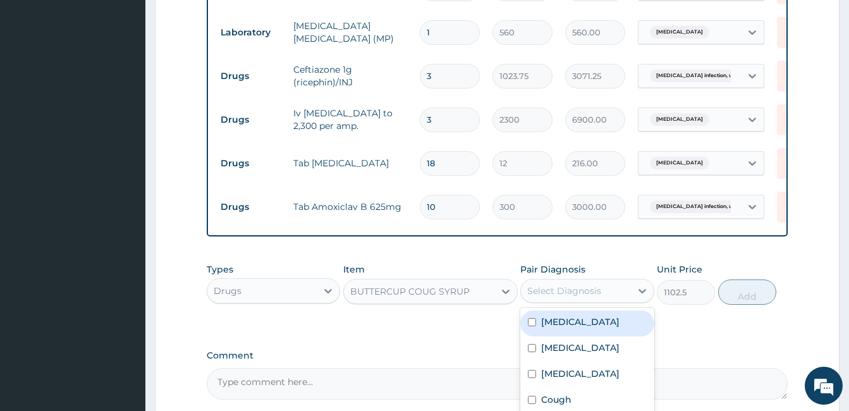
click at [848, 402] on section "Step 2 of 2 PA Code / Prescription Code Enter Code(Secondary Care Only) Encount…" at bounding box center [496, 56] width 703 height 886
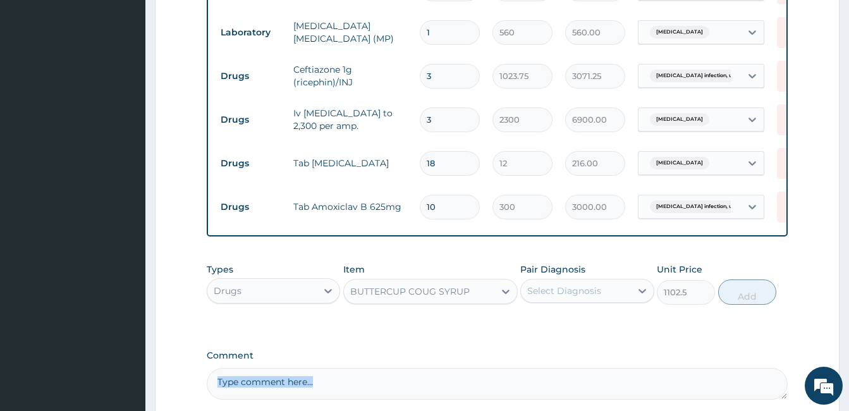
click at [848, 402] on section "Step 2 of 2 PA Code / Prescription Code Enter Code(Secondary Care Only) Encount…" at bounding box center [496, 56] width 703 height 886
click at [550, 346] on div "PA Code / Prescription Code Enter Code(Secondary Care Only) Encounter Date 11-1…" at bounding box center [497, 37] width 581 height 723
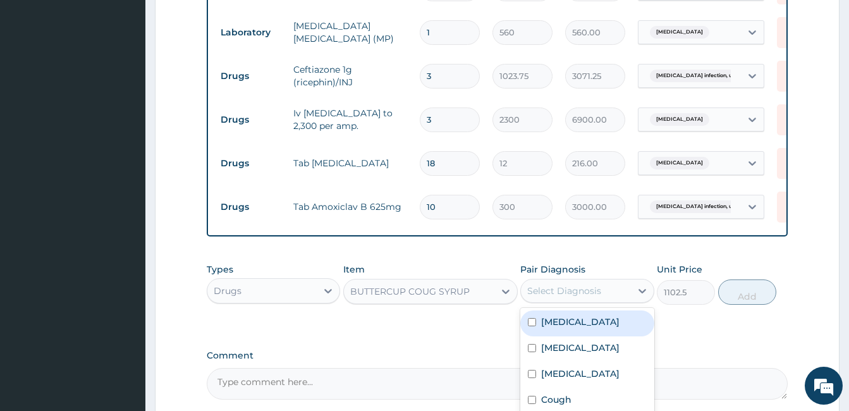
click at [568, 294] on div "Select Diagnosis" at bounding box center [564, 290] width 74 height 13
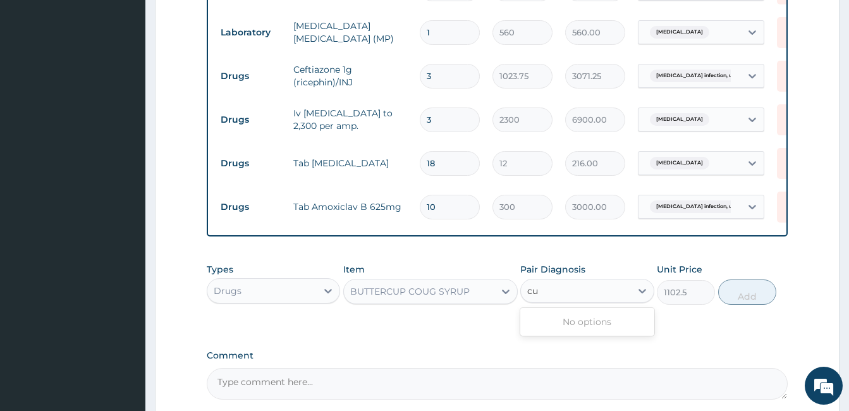
type input "c"
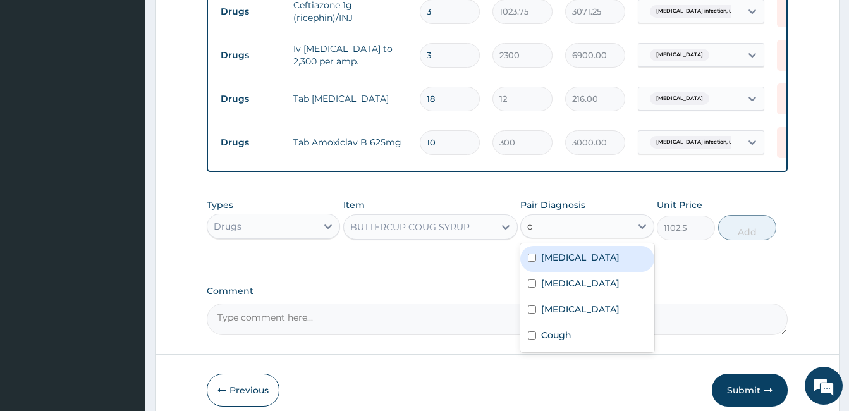
scroll to position [520, 0]
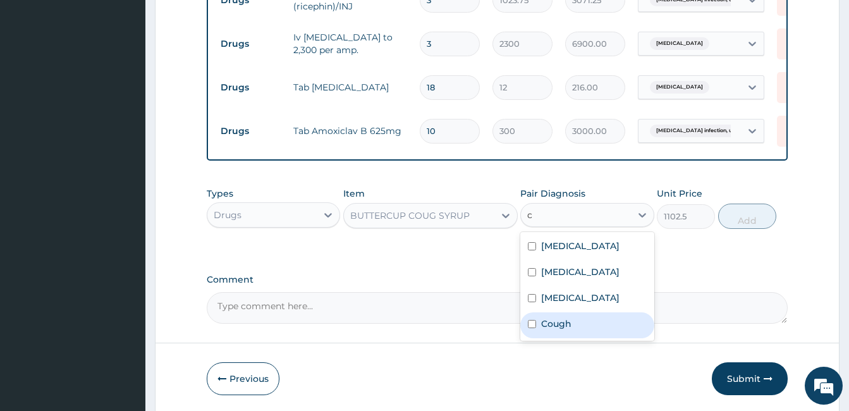
click at [529, 328] on input "checkbox" at bounding box center [532, 324] width 8 height 8
checkbox input "true"
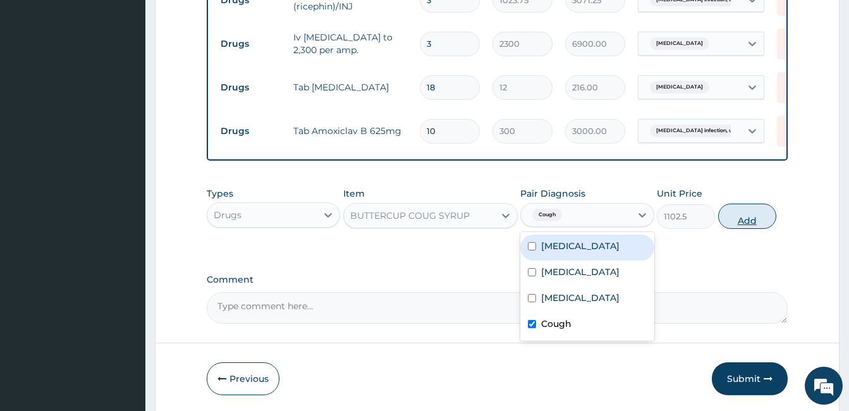
click at [742, 223] on button "Add" at bounding box center [747, 215] width 58 height 25
type input "0"
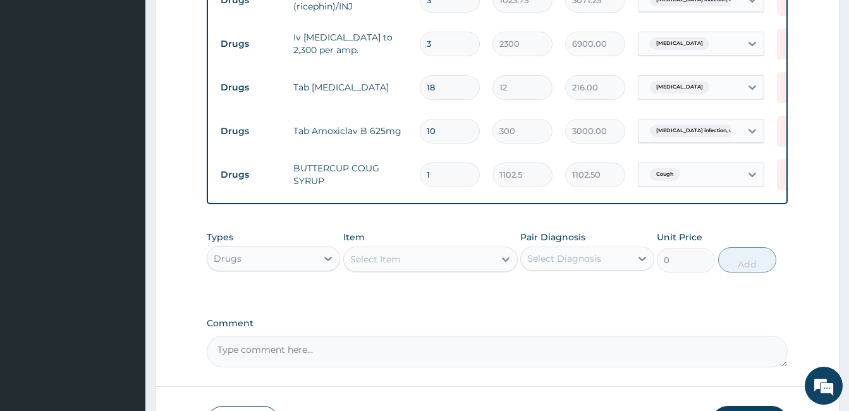
click at [478, 269] on div "Select Item" at bounding box center [419, 259] width 150 height 20
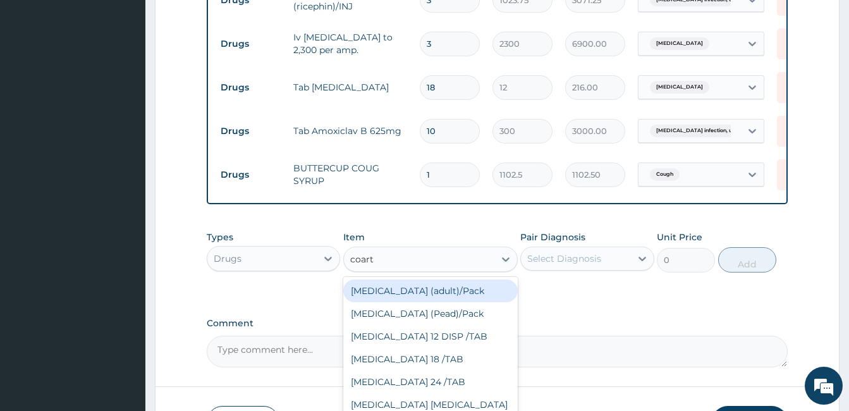
type input "coarte"
click at [473, 299] on div "Coartem (adult)/Pack" at bounding box center [430, 290] width 174 height 23
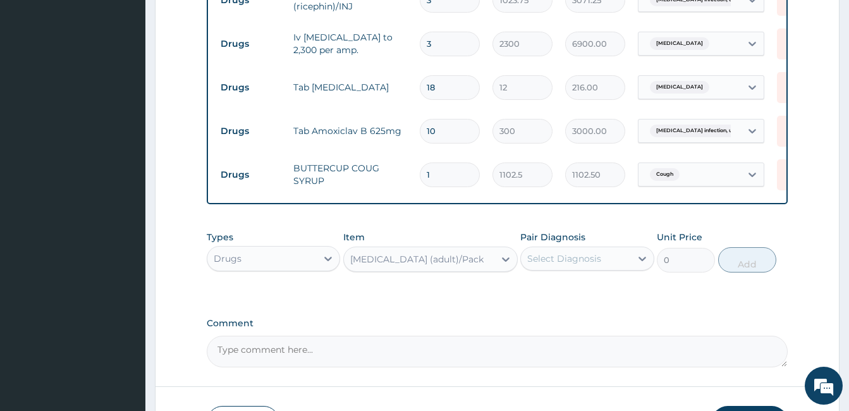
type input "682.5"
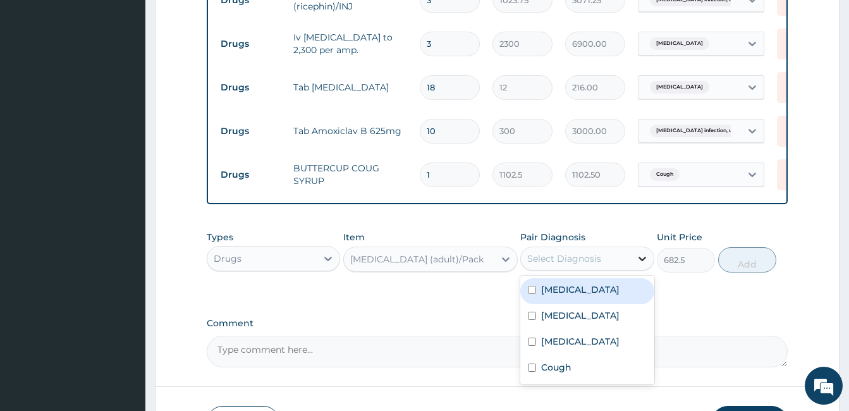
click at [642, 265] on icon at bounding box center [642, 258] width 13 height 13
click at [533, 294] on input "checkbox" at bounding box center [532, 290] width 8 height 8
checkbox input "true"
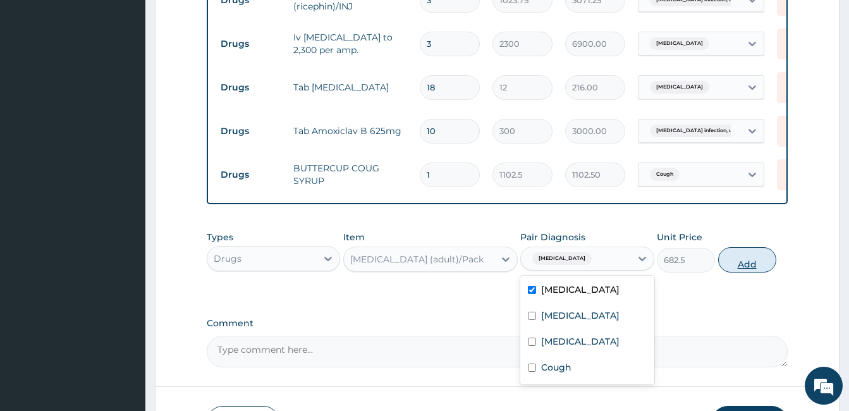
click at [746, 272] on button "Add" at bounding box center [747, 259] width 58 height 25
type input "0"
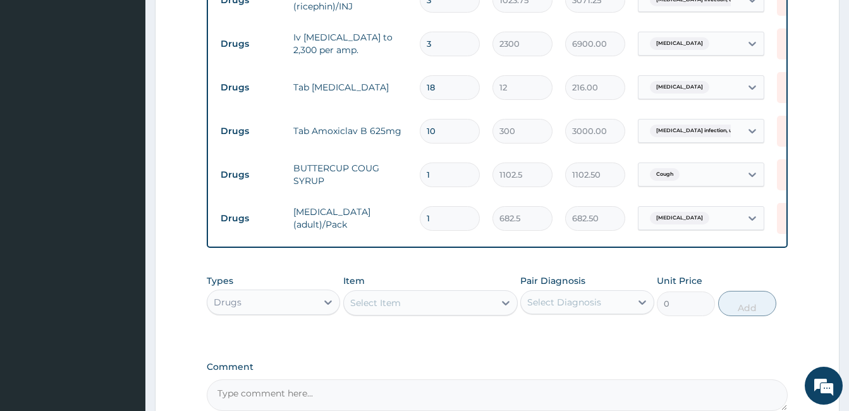
click at [453, 313] on div "Select Item" at bounding box center [419, 303] width 150 height 20
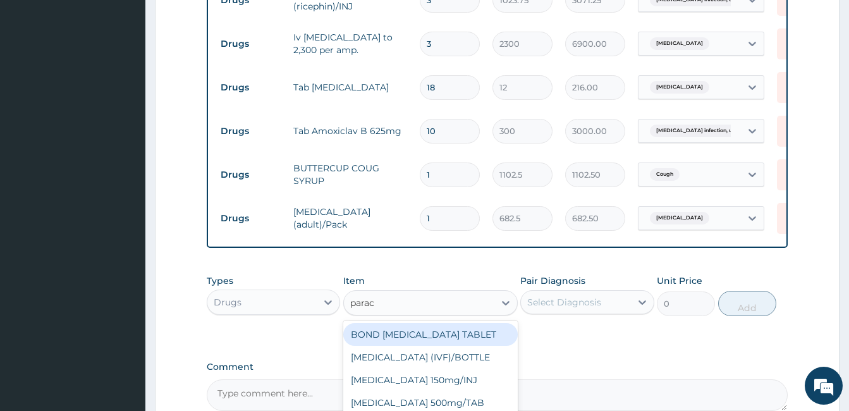
type input "parace"
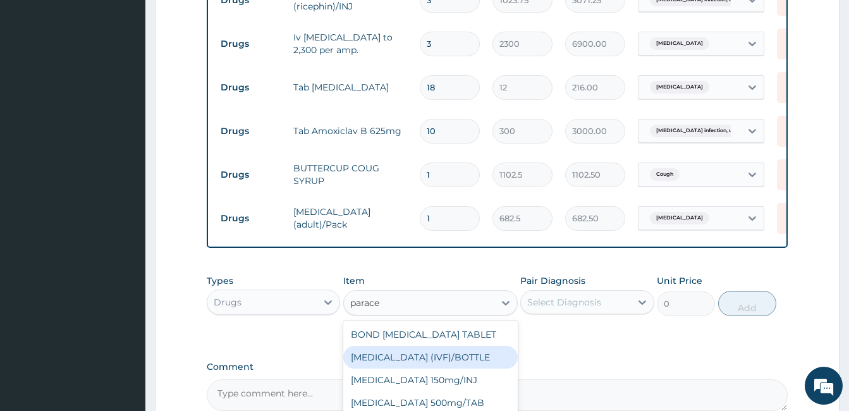
click at [470, 358] on div "PARACETAMOL (IVF)/BOTTLE" at bounding box center [430, 357] width 174 height 23
type input "341.25"
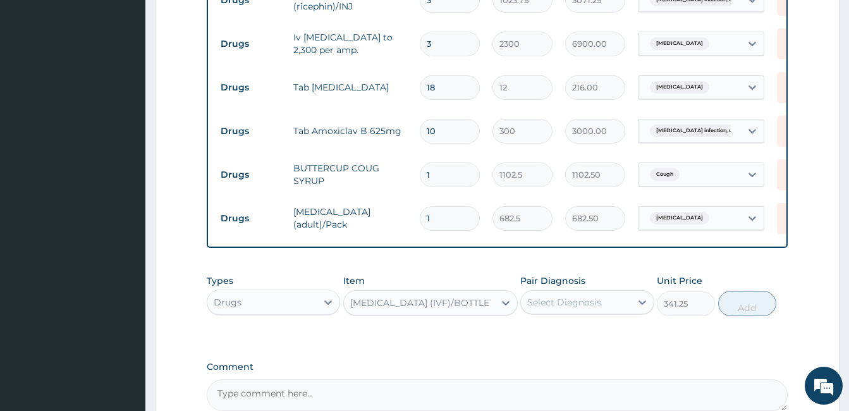
click at [615, 308] on div "Select Diagnosis" at bounding box center [575, 302] width 109 height 20
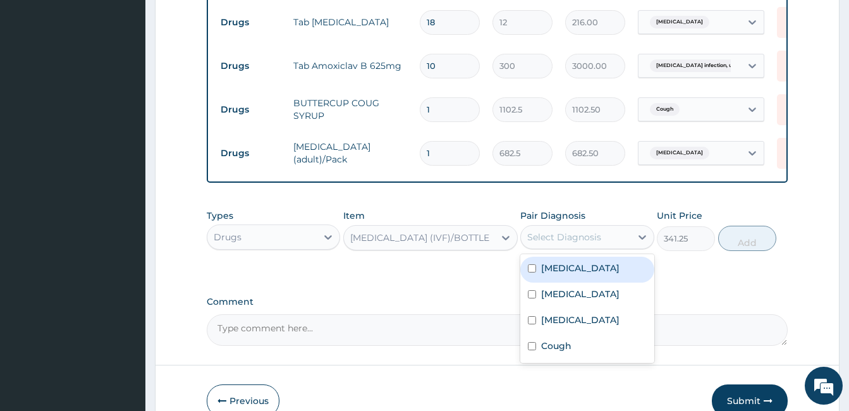
scroll to position [596, 0]
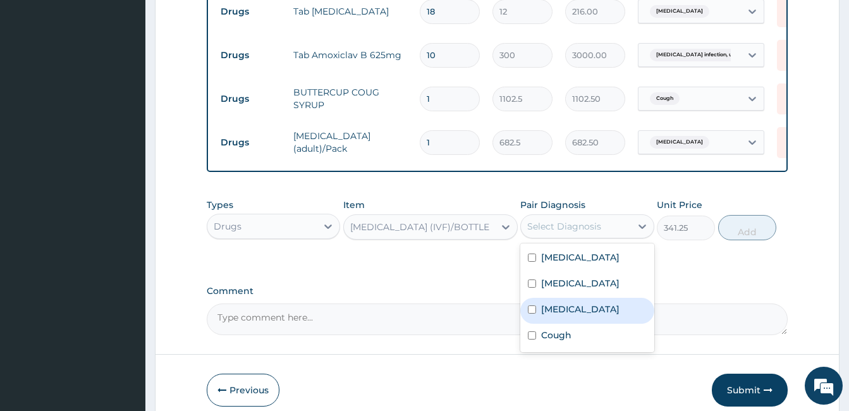
click at [533, 313] on input "checkbox" at bounding box center [532, 309] width 8 height 8
checkbox input "true"
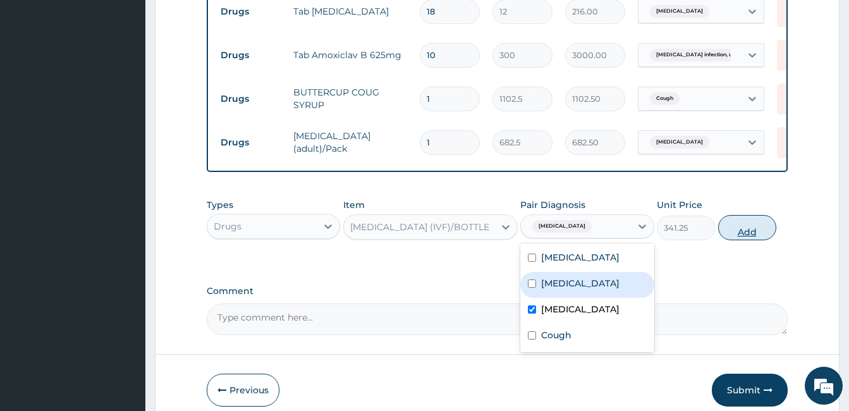
click at [744, 235] on button "Add" at bounding box center [747, 227] width 58 height 25
type input "0"
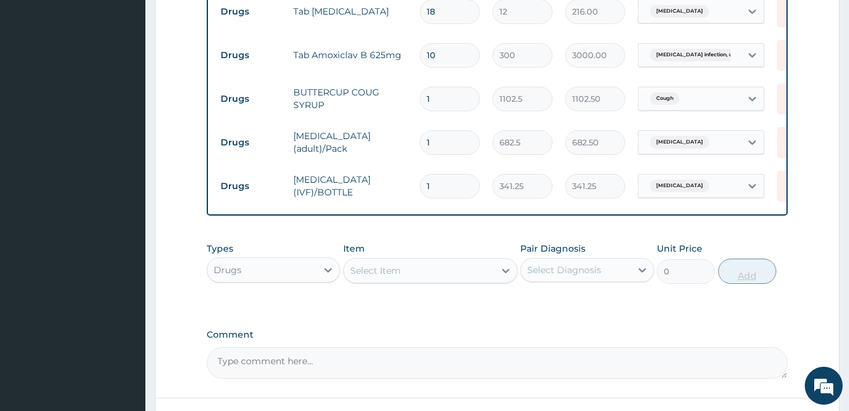
type input "0.00"
type input "2"
type input "682.50"
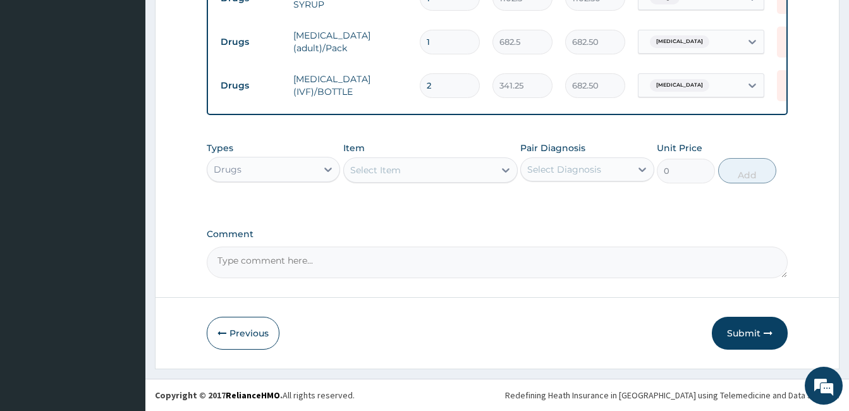
scroll to position [706, 0]
type input "2"
click at [748, 327] on button "Submit" at bounding box center [749, 333] width 76 height 33
